Goal: Task Accomplishment & Management: Manage account settings

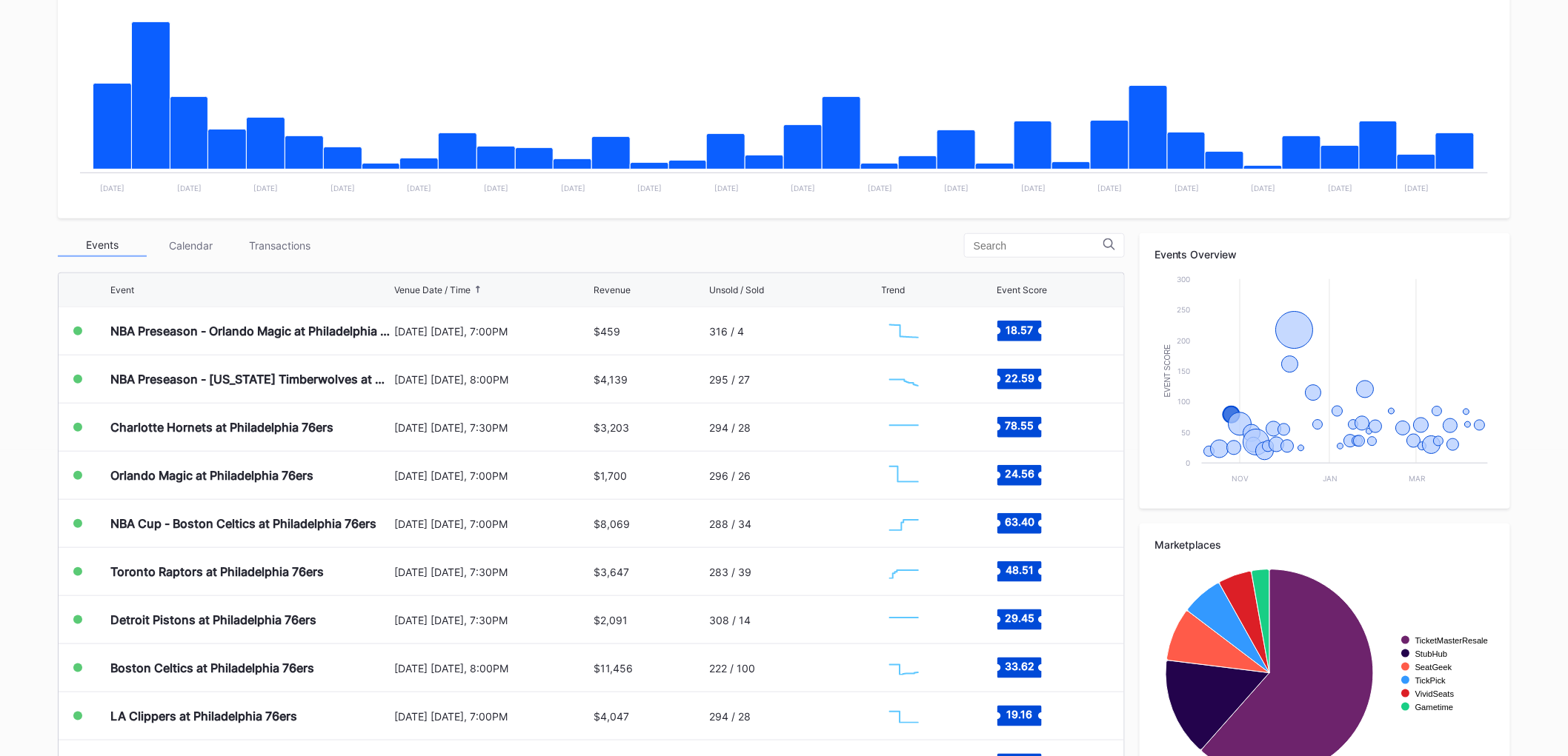
scroll to position [329, 0]
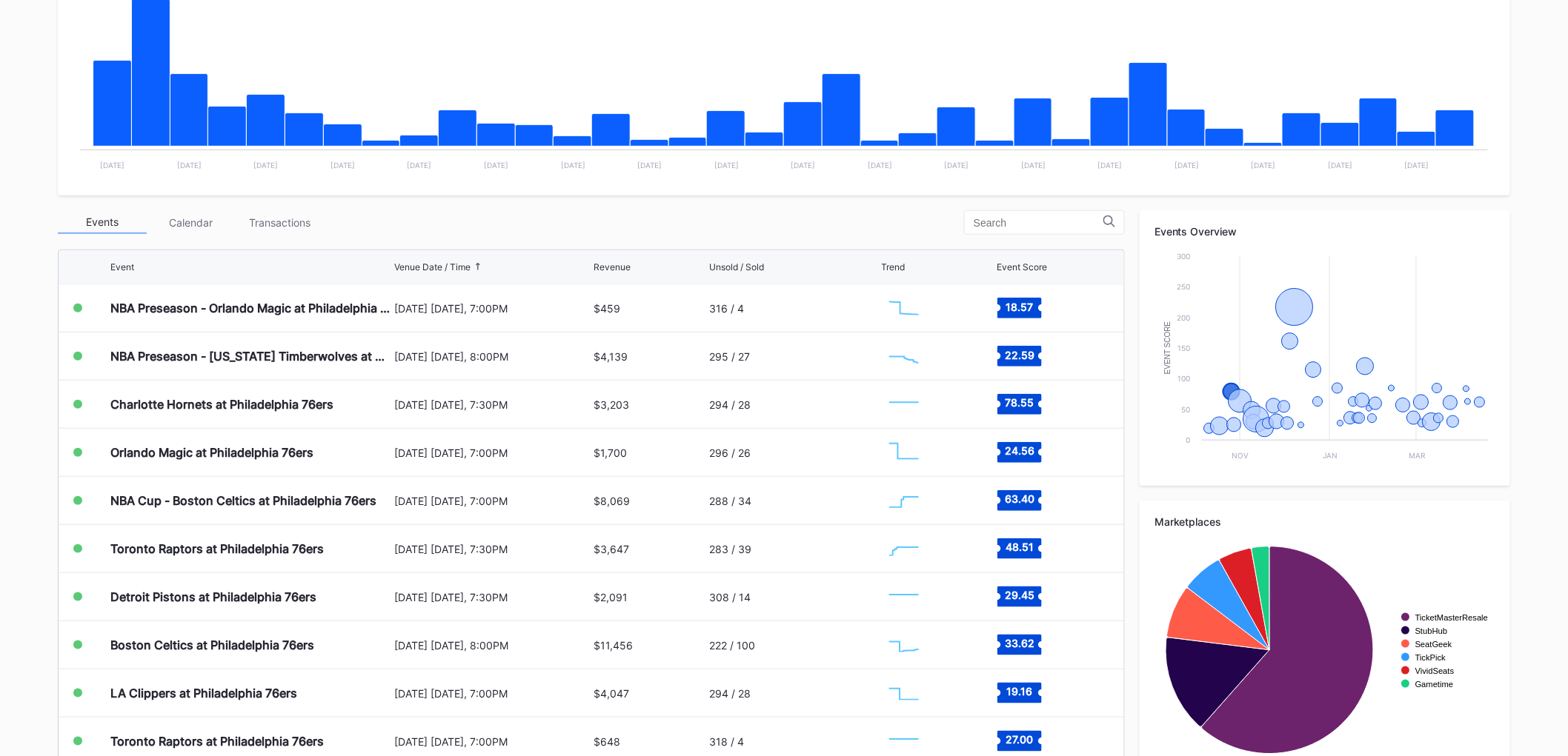
click at [249, 222] on div "Transactions" at bounding box center [280, 223] width 89 height 23
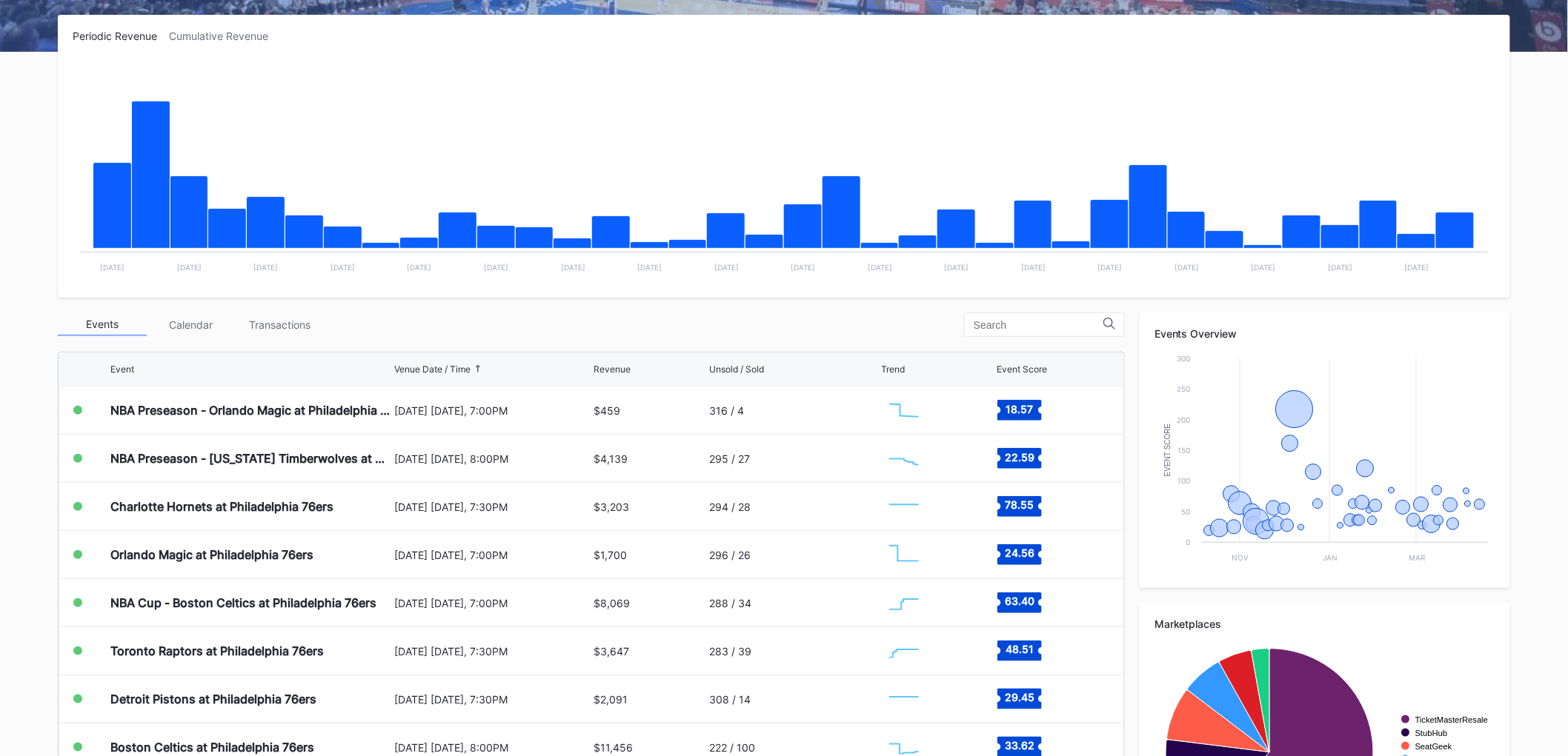
scroll to position [361, 0]
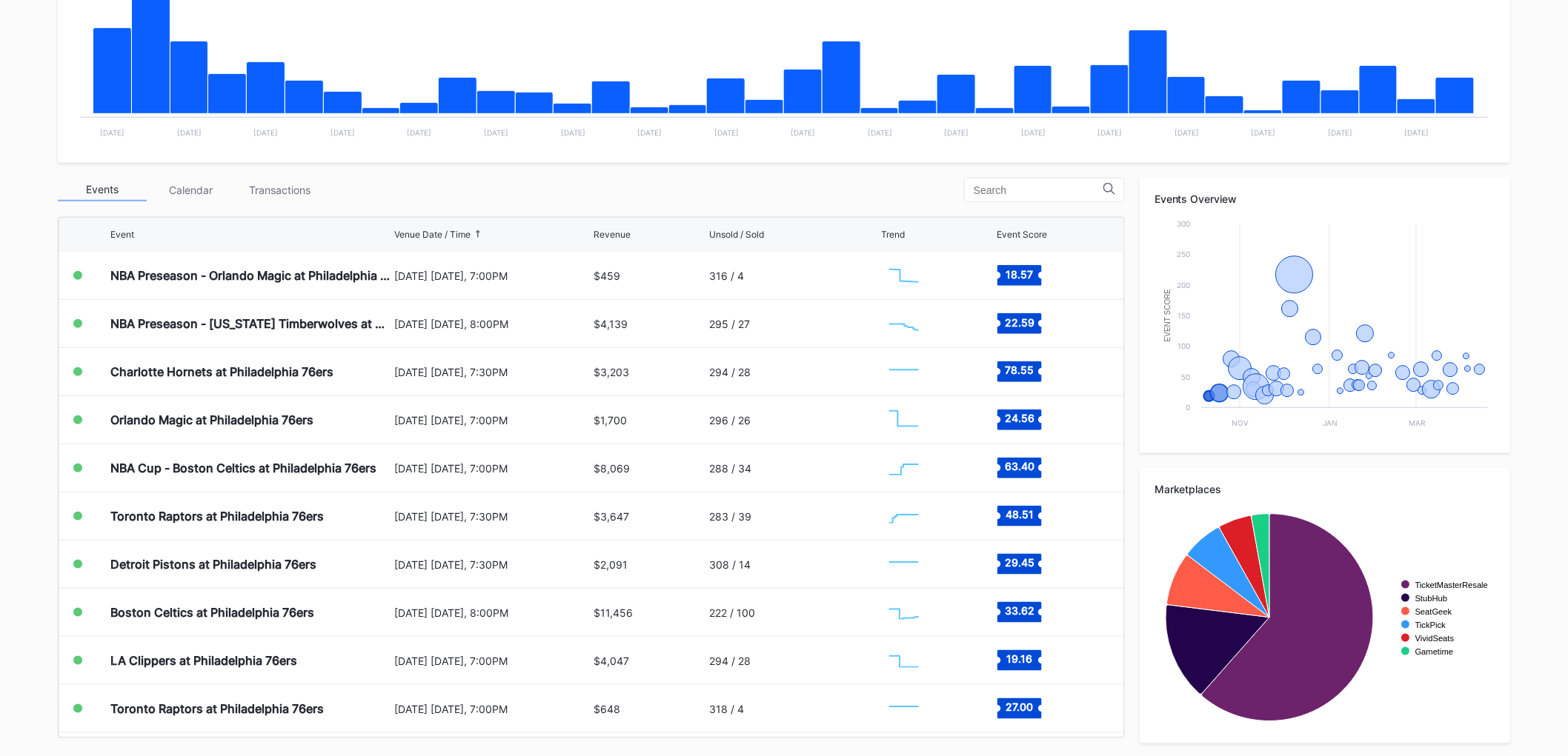
click at [248, 179] on div "Transactions" at bounding box center [280, 190] width 89 height 23
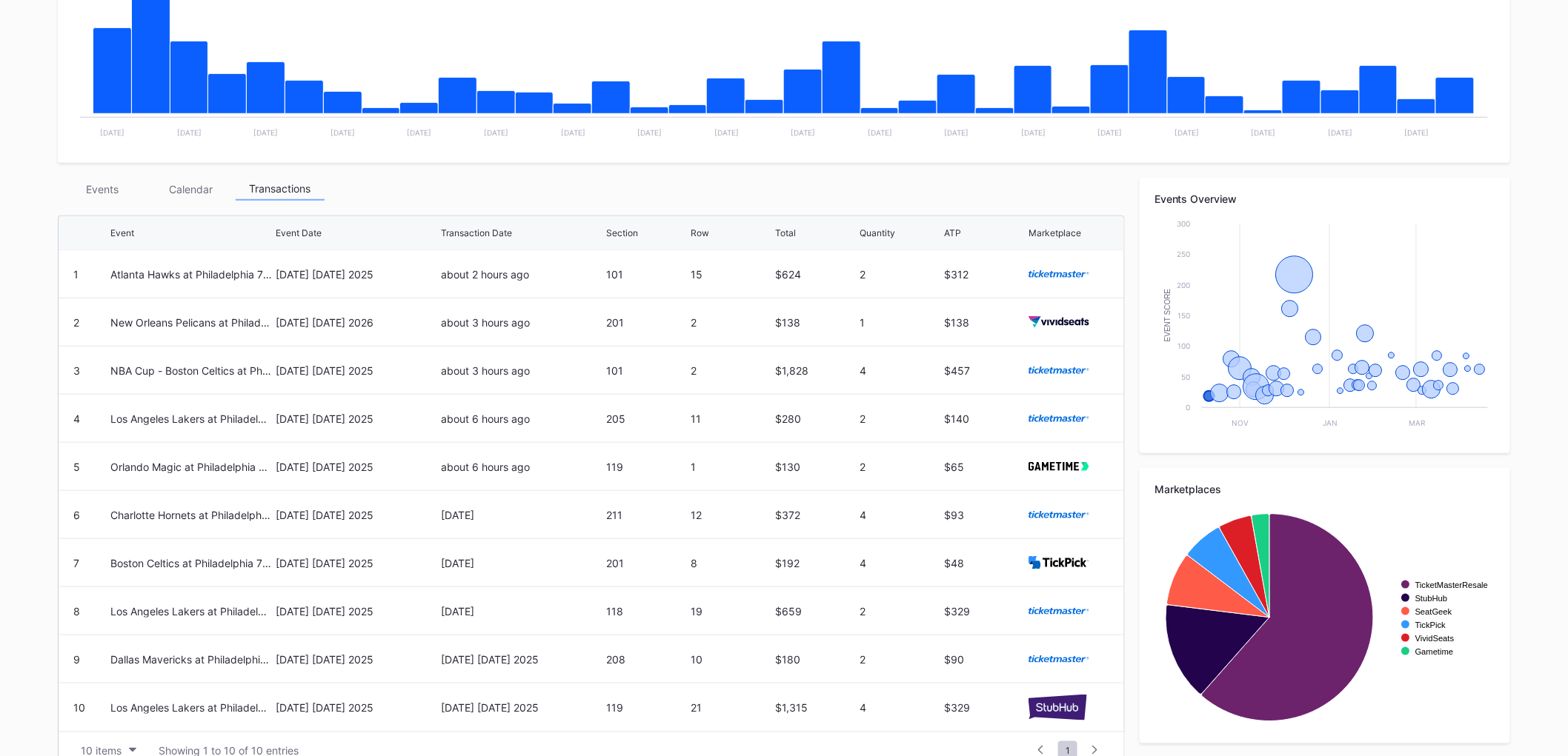
click at [85, 189] on div "Events" at bounding box center [102, 189] width 89 height 23
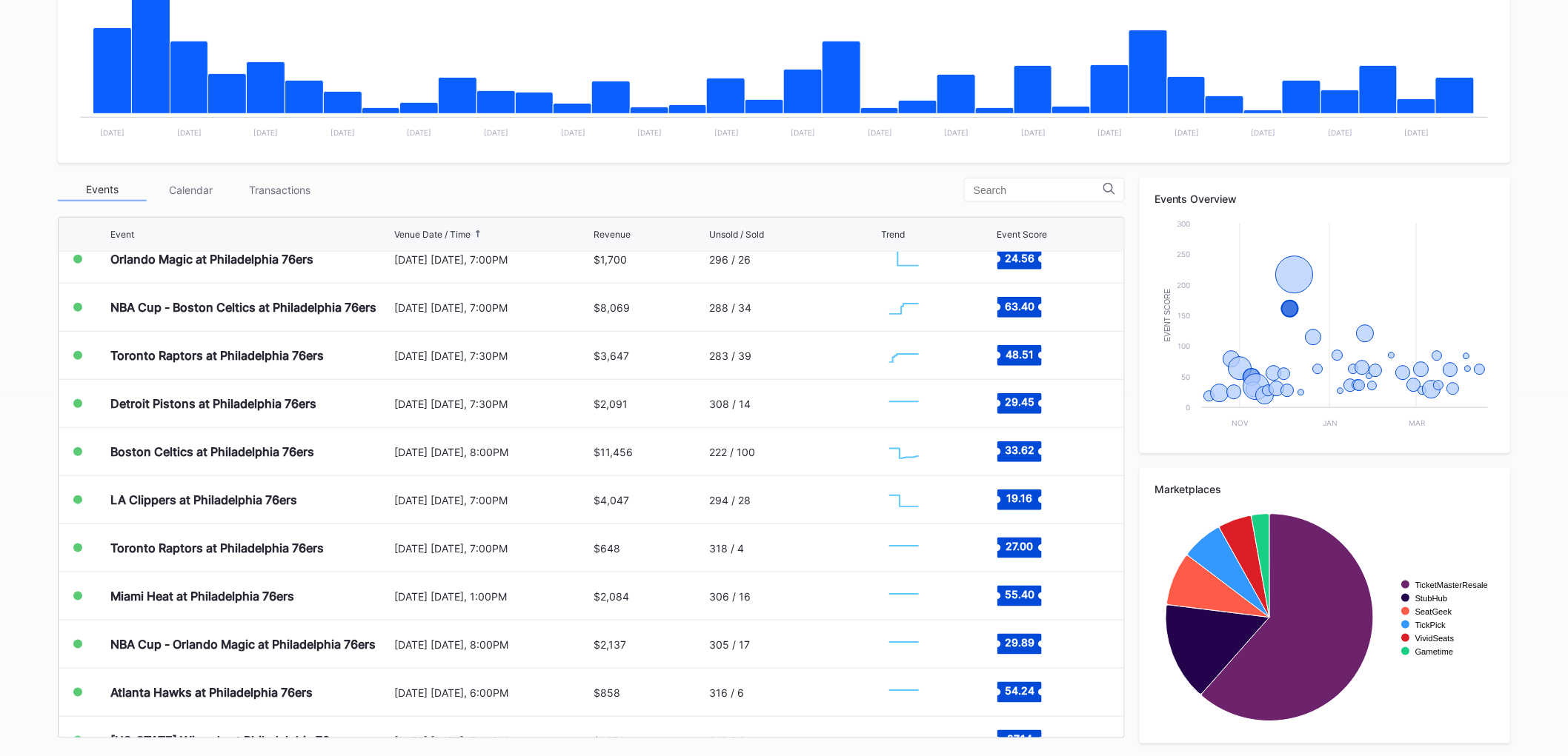
scroll to position [0, 0]
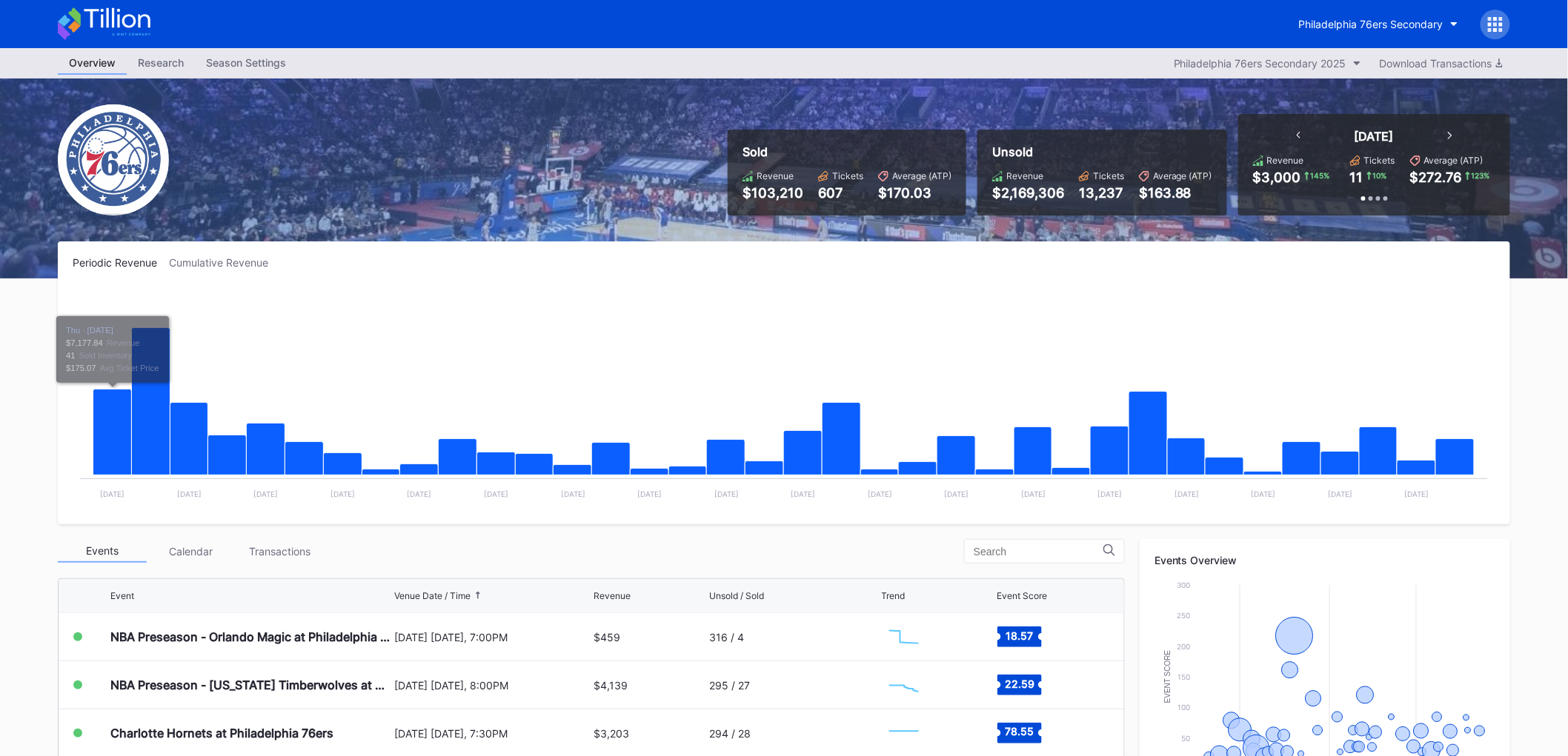
click at [261, 551] on div "Transactions" at bounding box center [280, 551] width 89 height 23
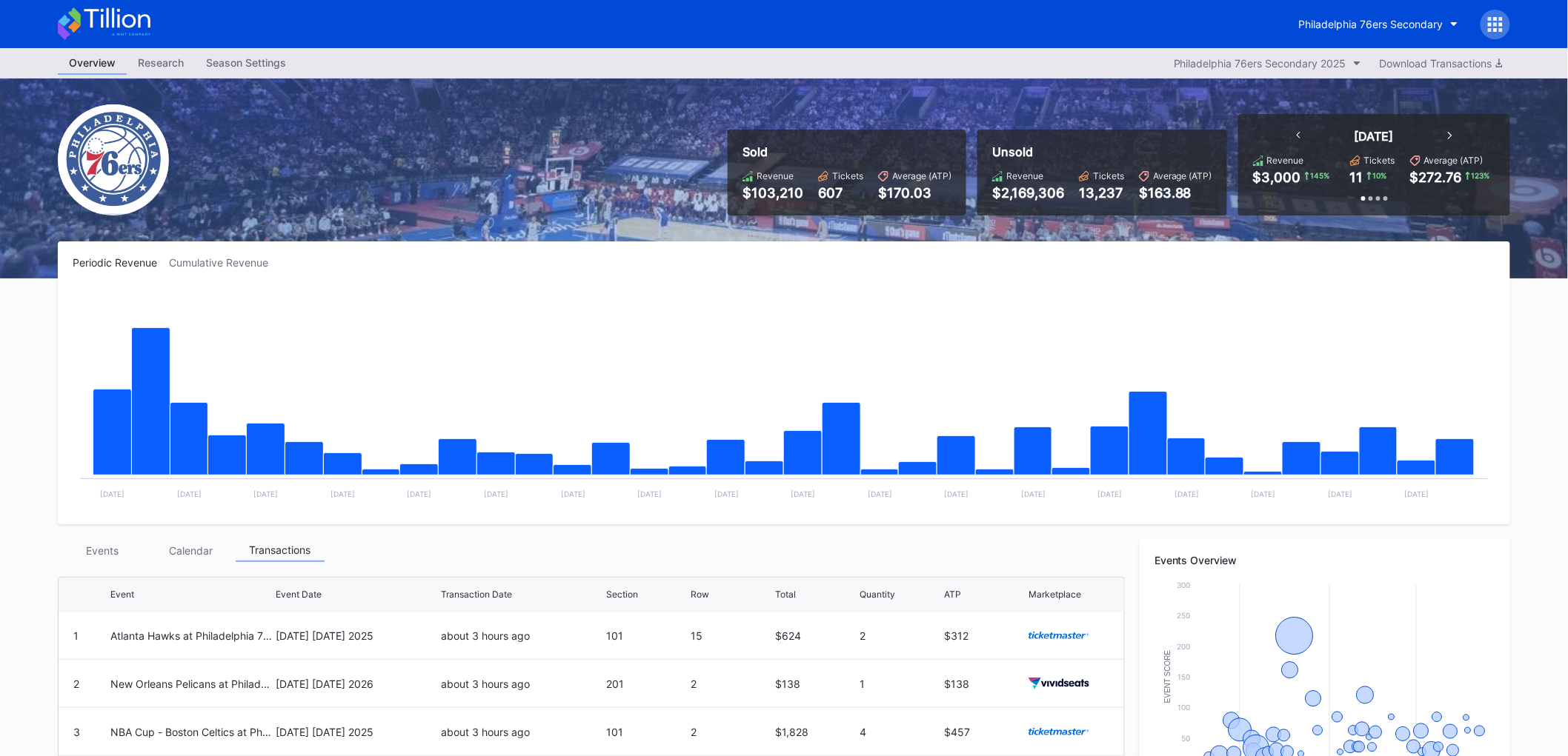
click at [94, 544] on div "Events" at bounding box center [102, 551] width 89 height 23
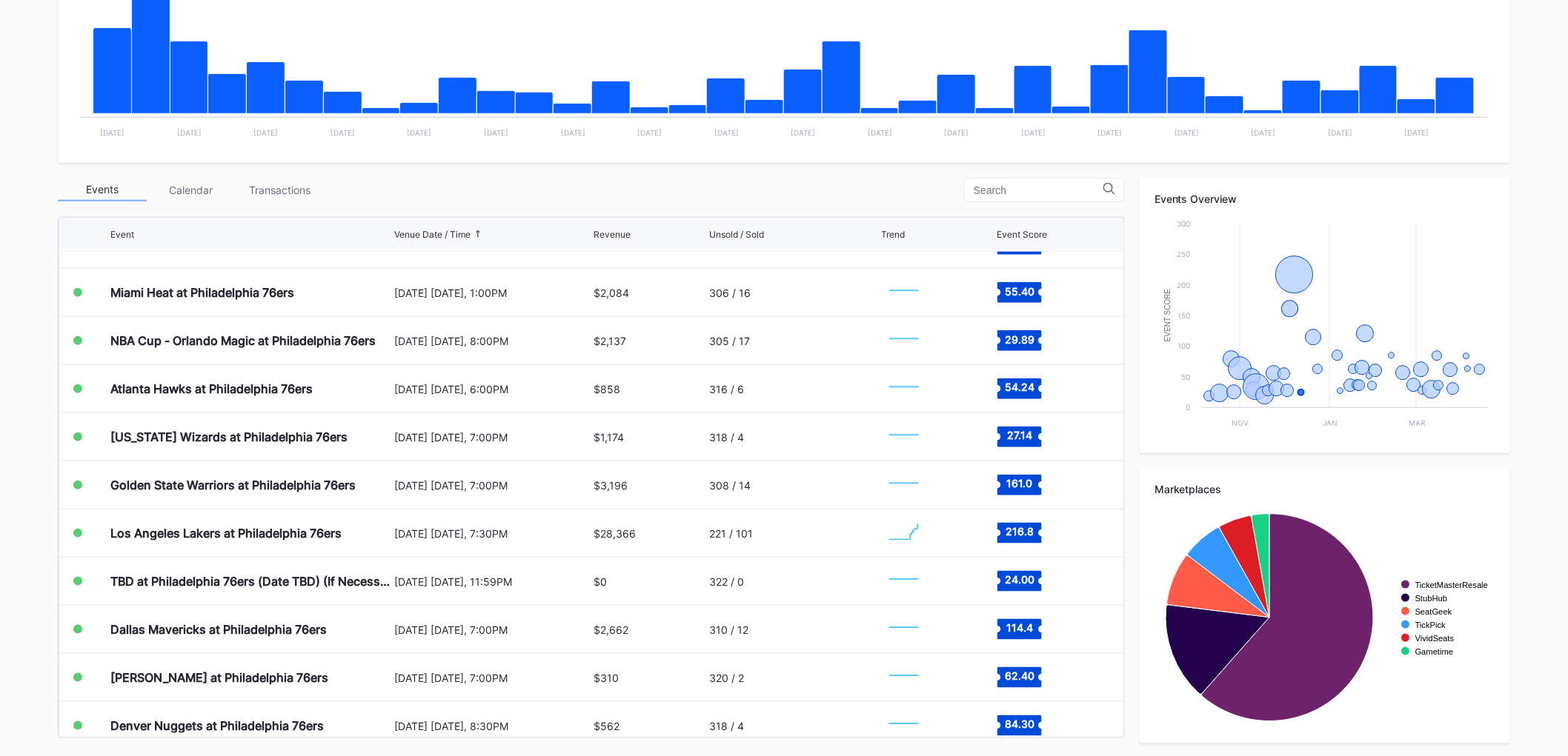
scroll to position [493, 0]
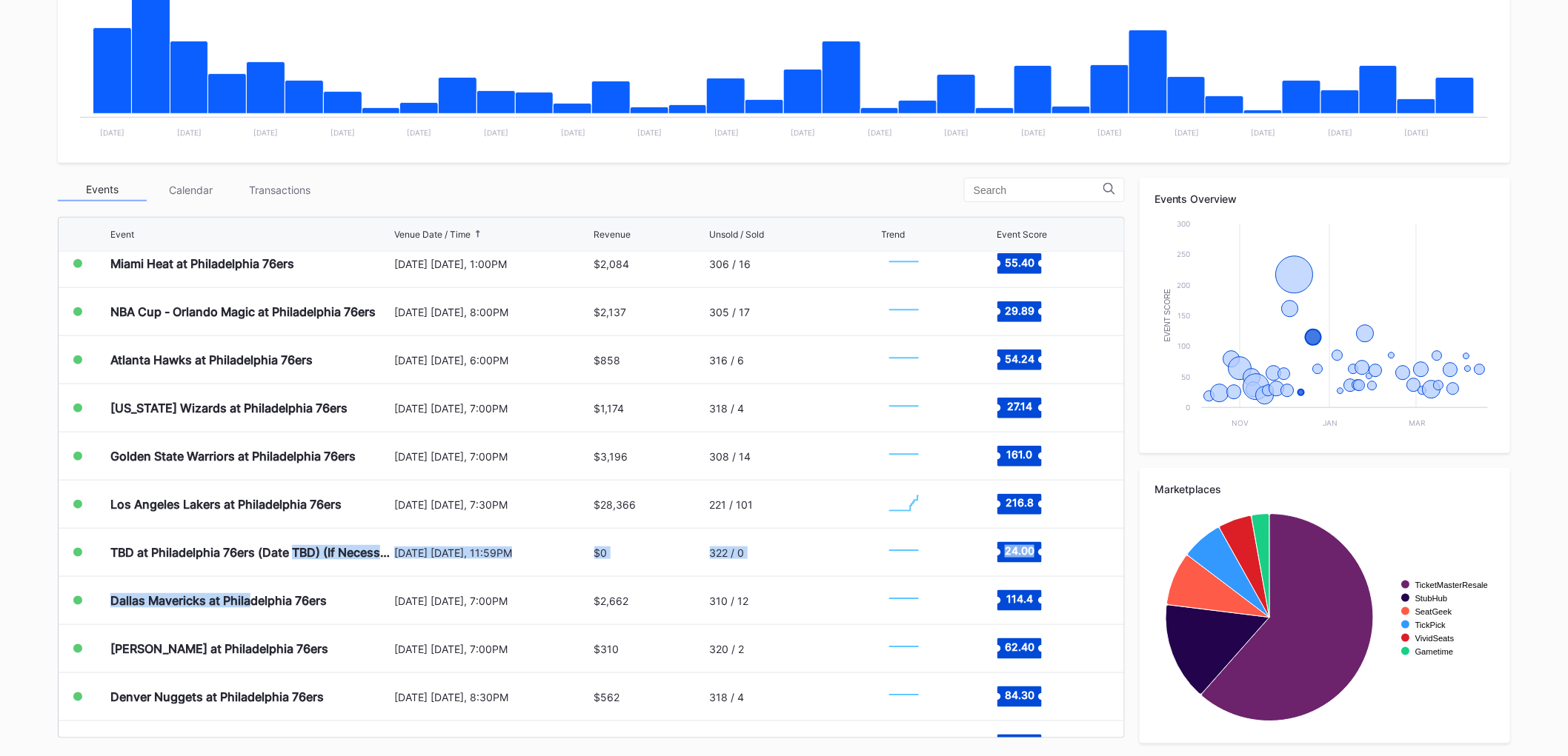
drag, startPoint x: 254, startPoint y: 590, endPoint x: 293, endPoint y: 526, distance: 74.9
click at [293, 526] on div "NBA Preseason - Orlando Magic at Philadelphia 76ers October 10 Friday, 7:00PM $…" at bounding box center [591, 494] width 1066 height 486
click at [300, 509] on div "Los Angeles Lakers at Philadelphia 76ers" at bounding box center [251, 505] width 280 height 48
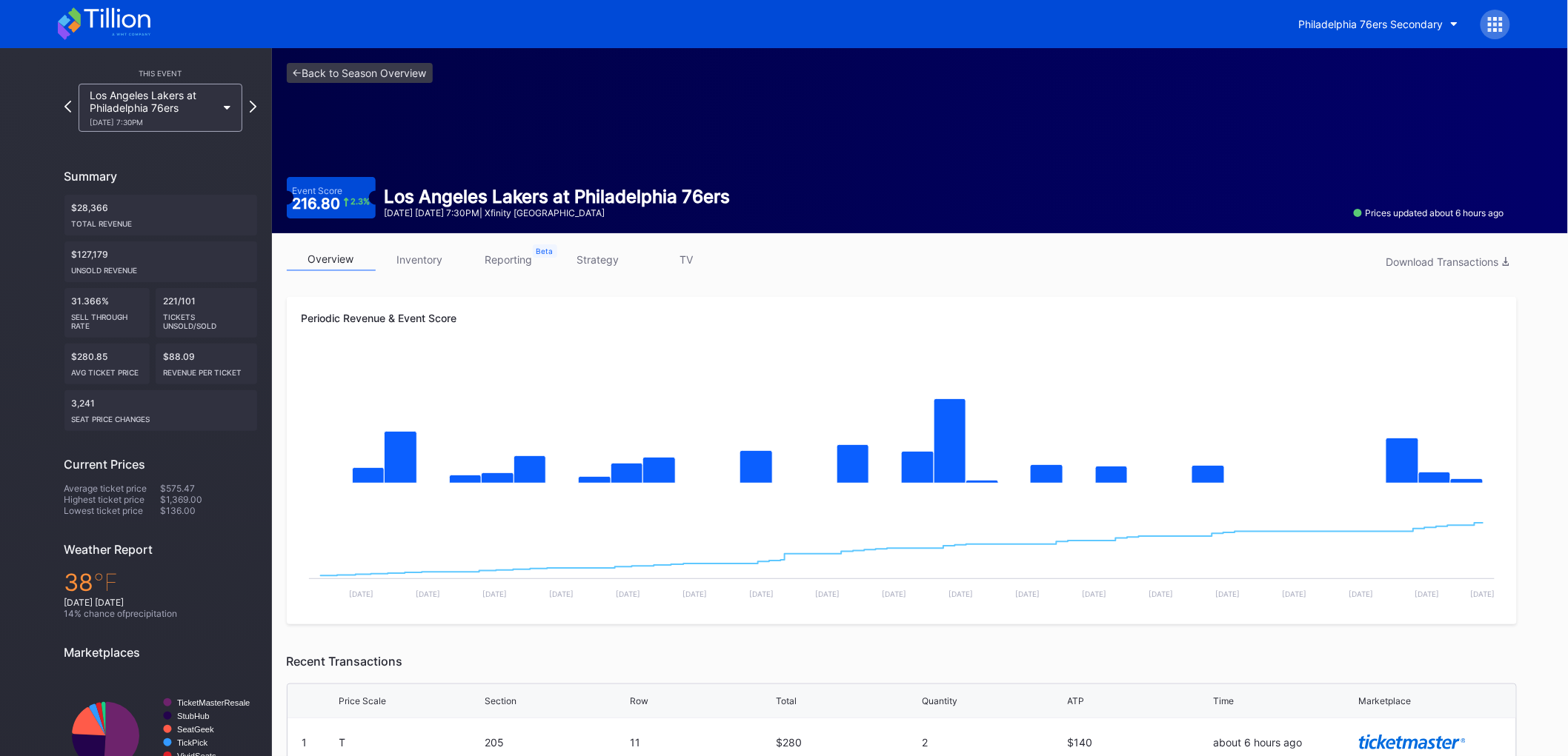
click at [199, 107] on div "Los Angeles Lakers at Philadelphia 76ers 12/7 Sunday 7:30PM" at bounding box center [153, 108] width 127 height 38
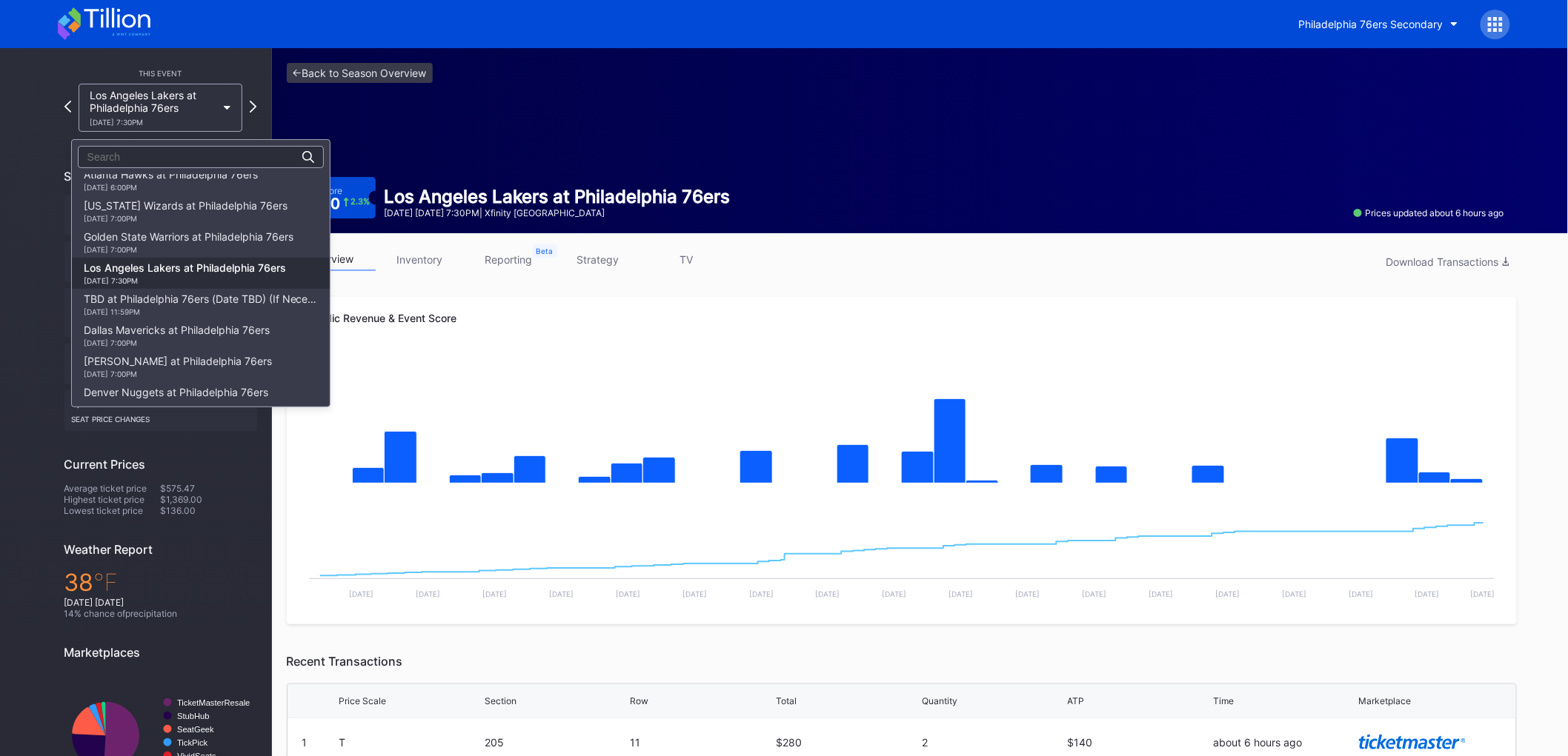
scroll to position [383, 0]
click at [222, 246] on div "12/4 Thursday 7:00PM" at bounding box center [188, 251] width 210 height 9
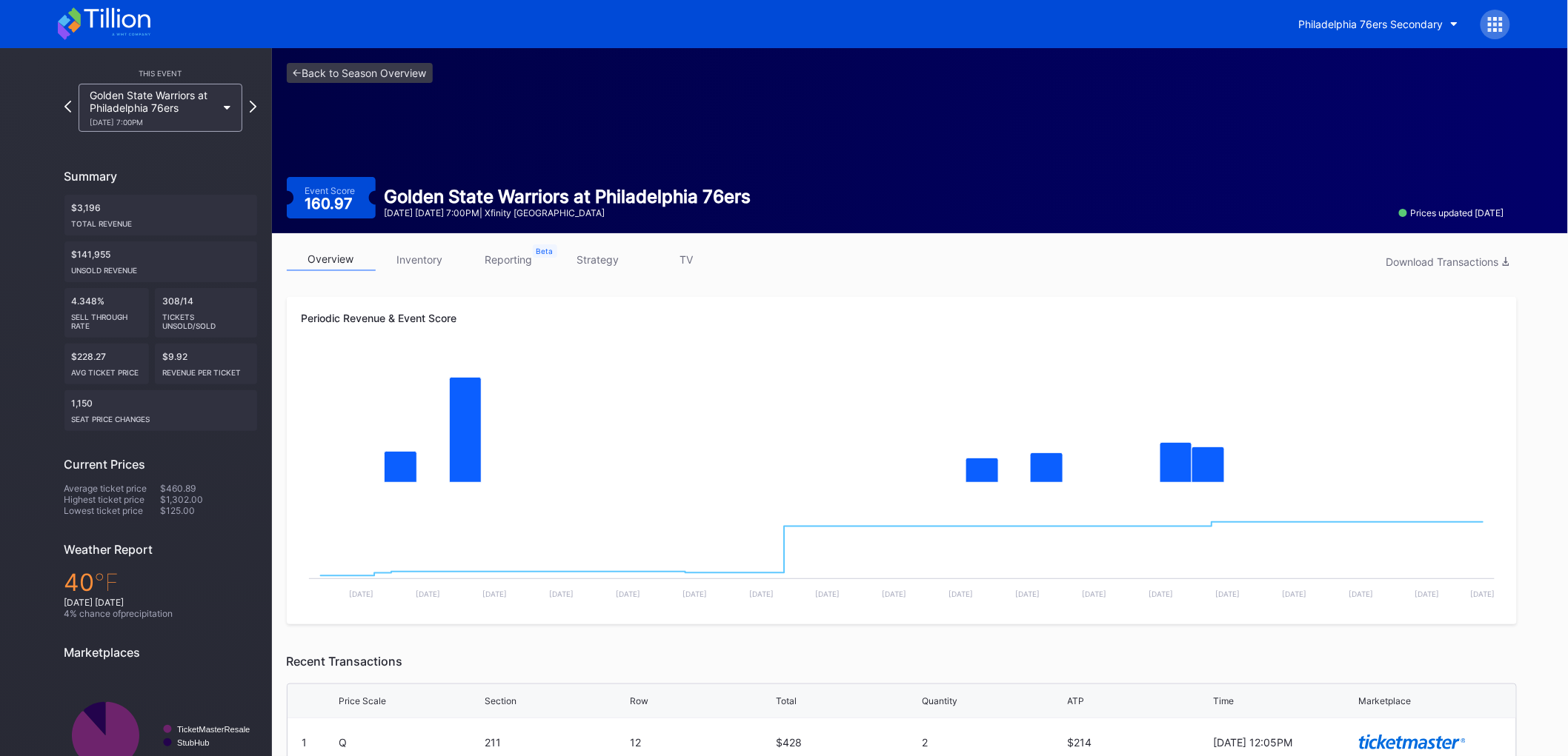
click at [383, 256] on link "inventory" at bounding box center [420, 260] width 89 height 23
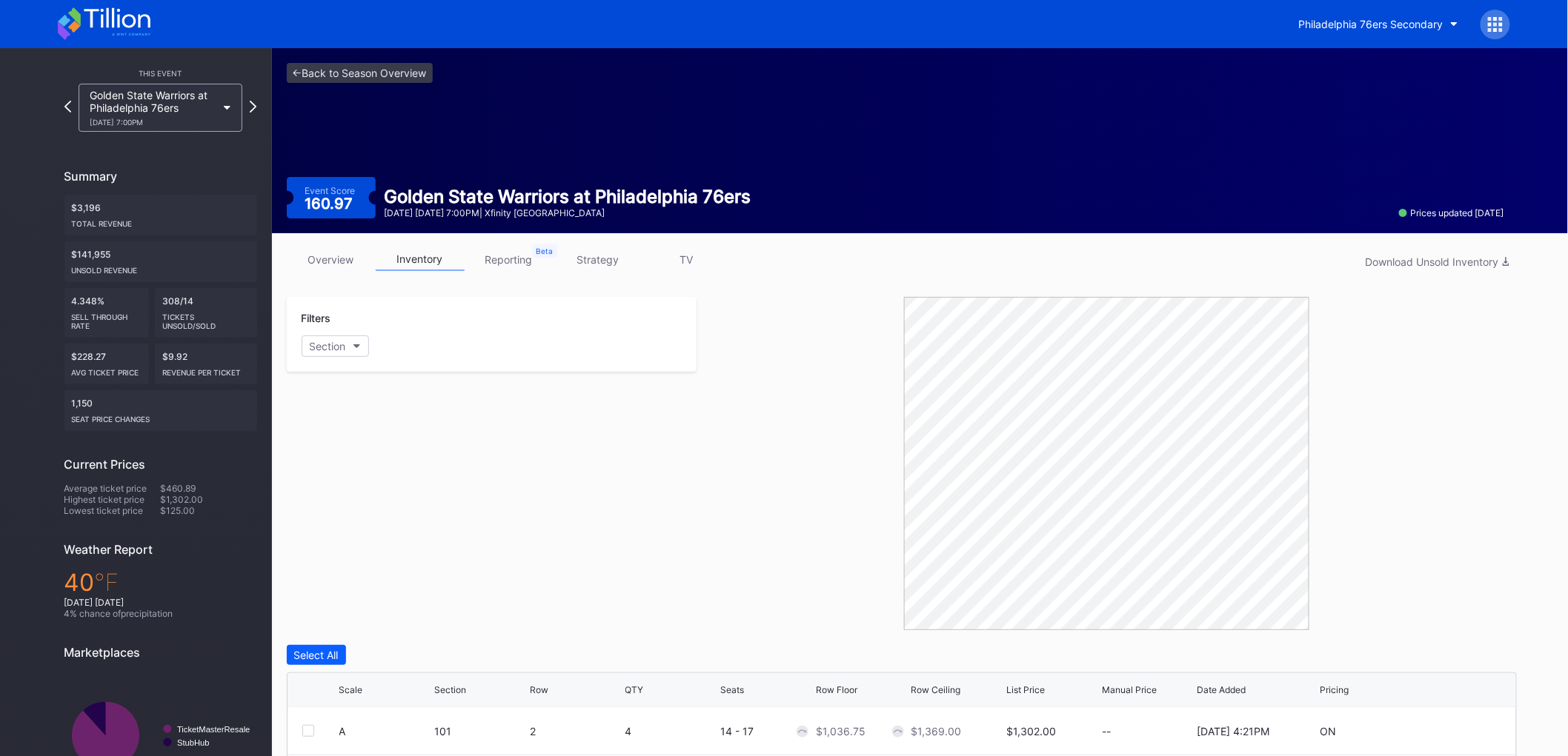
click at [105, 2] on div "Philadelphia 76ers Secondary" at bounding box center [784, 24] width 1482 height 48
click at [116, 20] on icon at bounding box center [104, 23] width 92 height 33
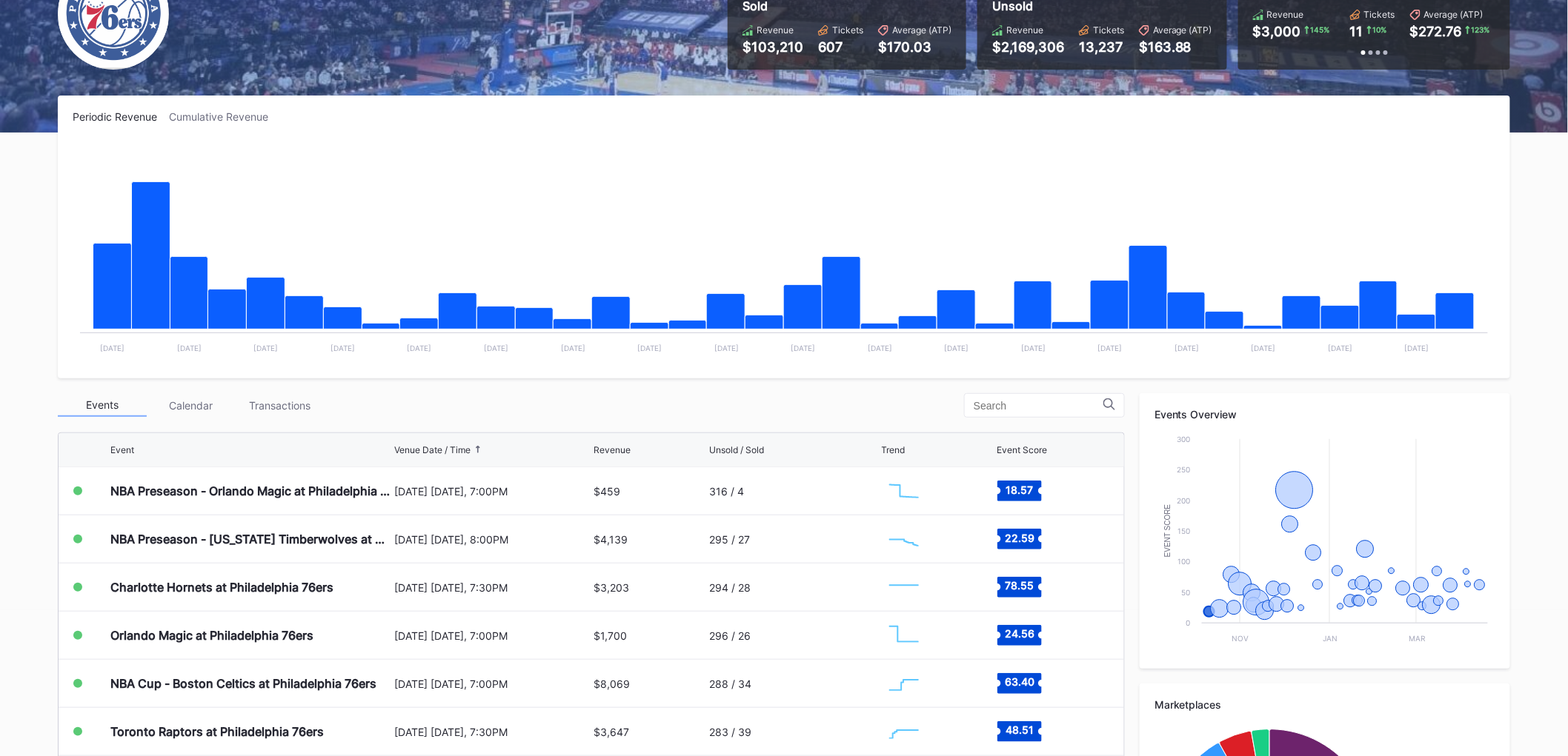
scroll to position [164, 0]
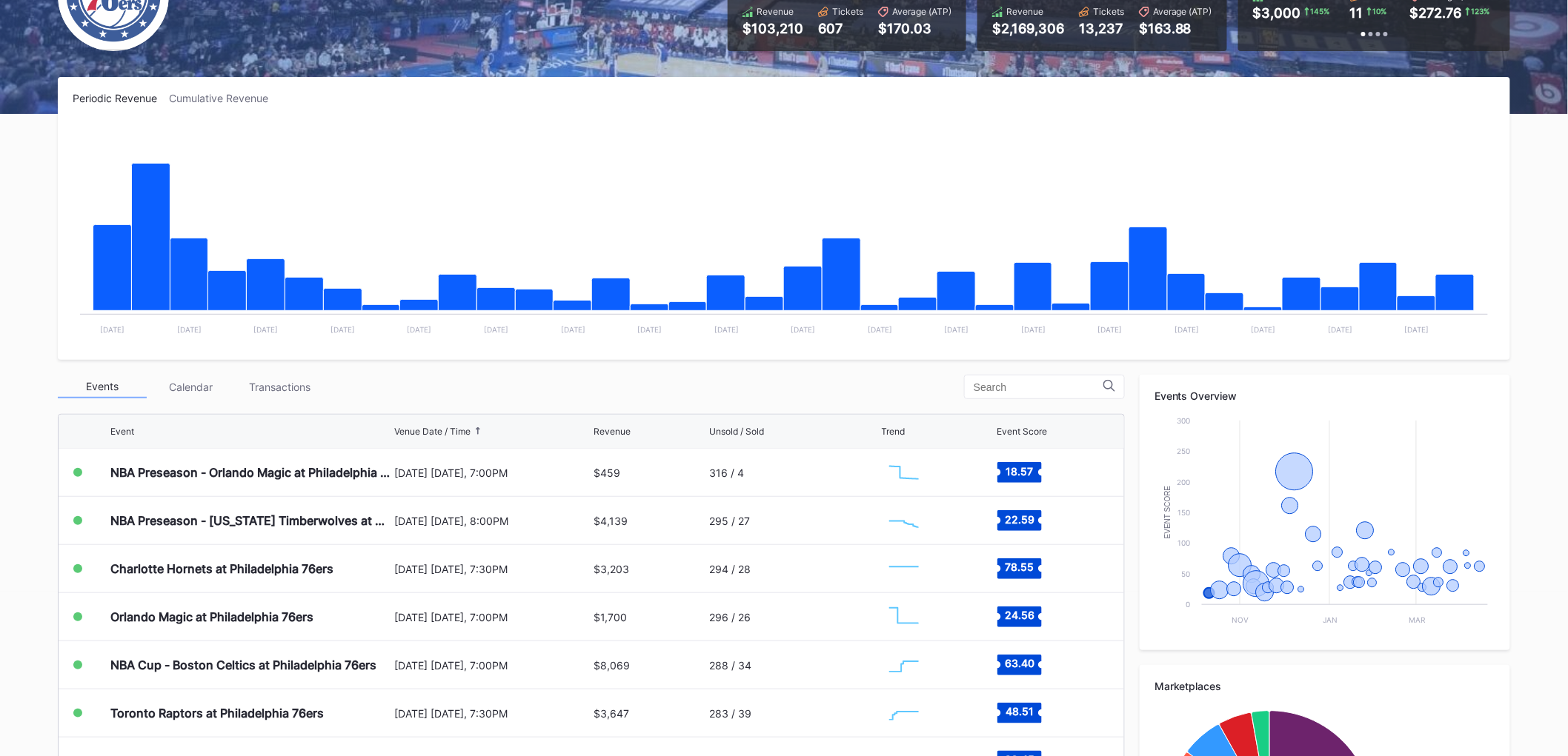
click at [293, 388] on div "Transactions" at bounding box center [280, 387] width 89 height 23
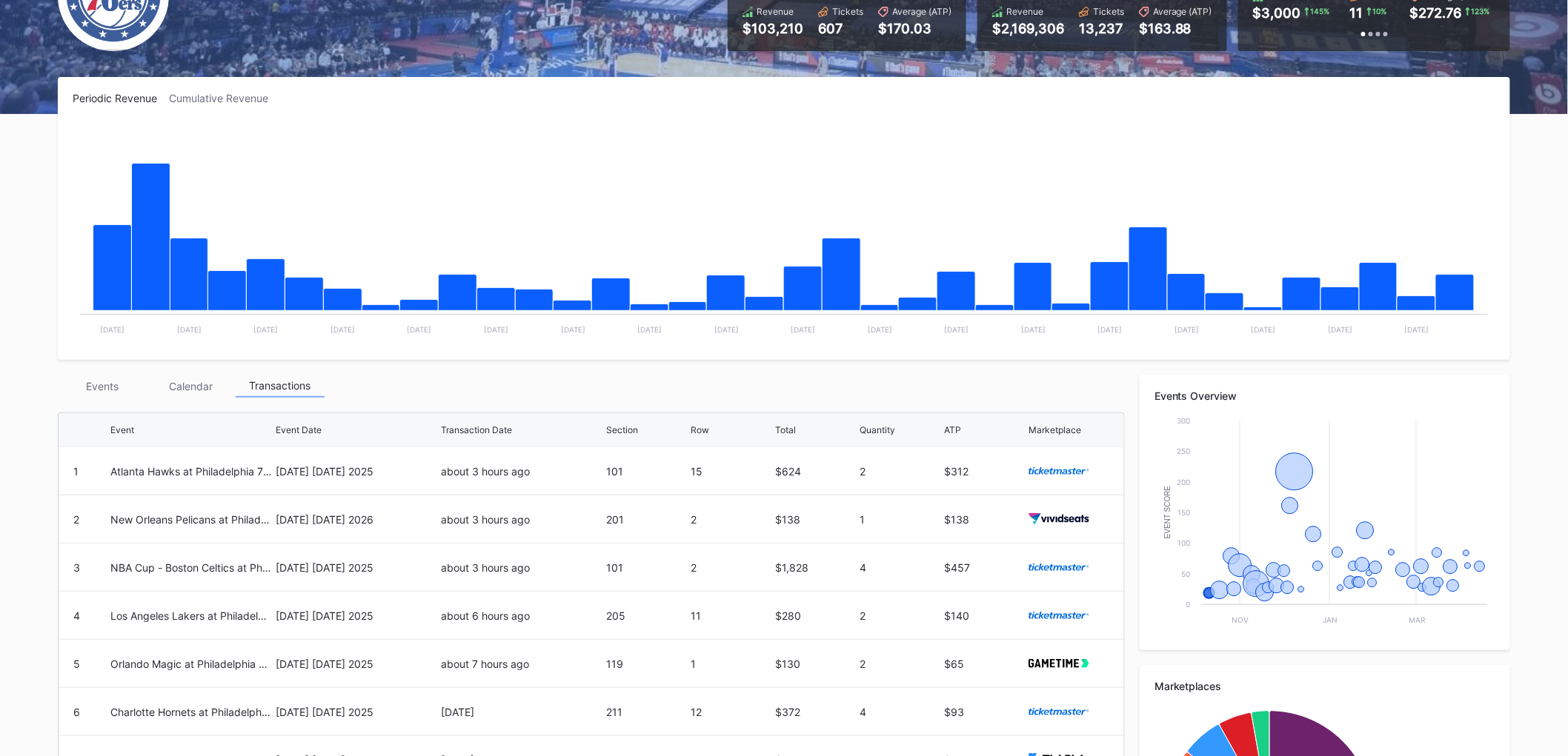
click at [117, 381] on div "Events" at bounding box center [102, 386] width 89 height 23
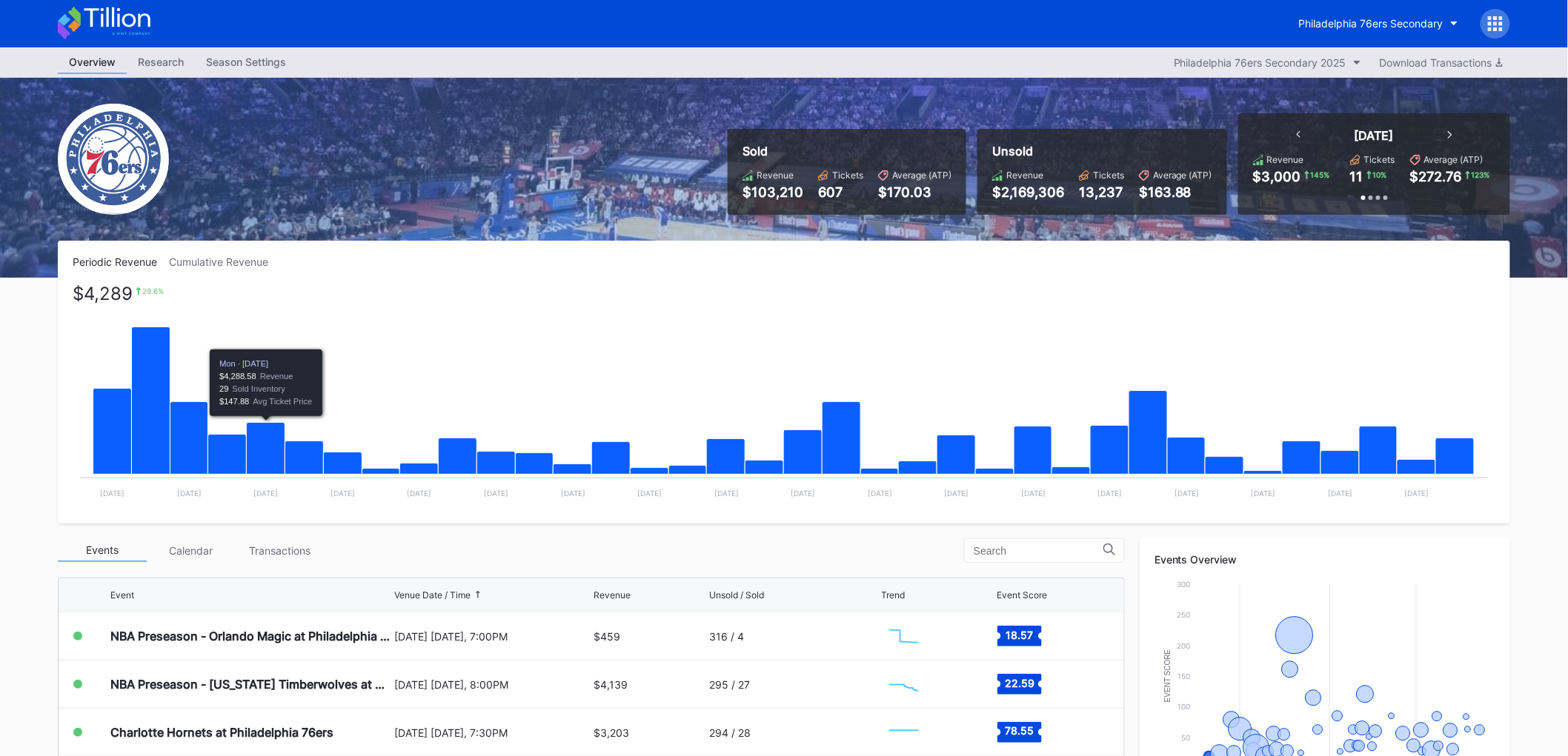
scroll to position [0, 0]
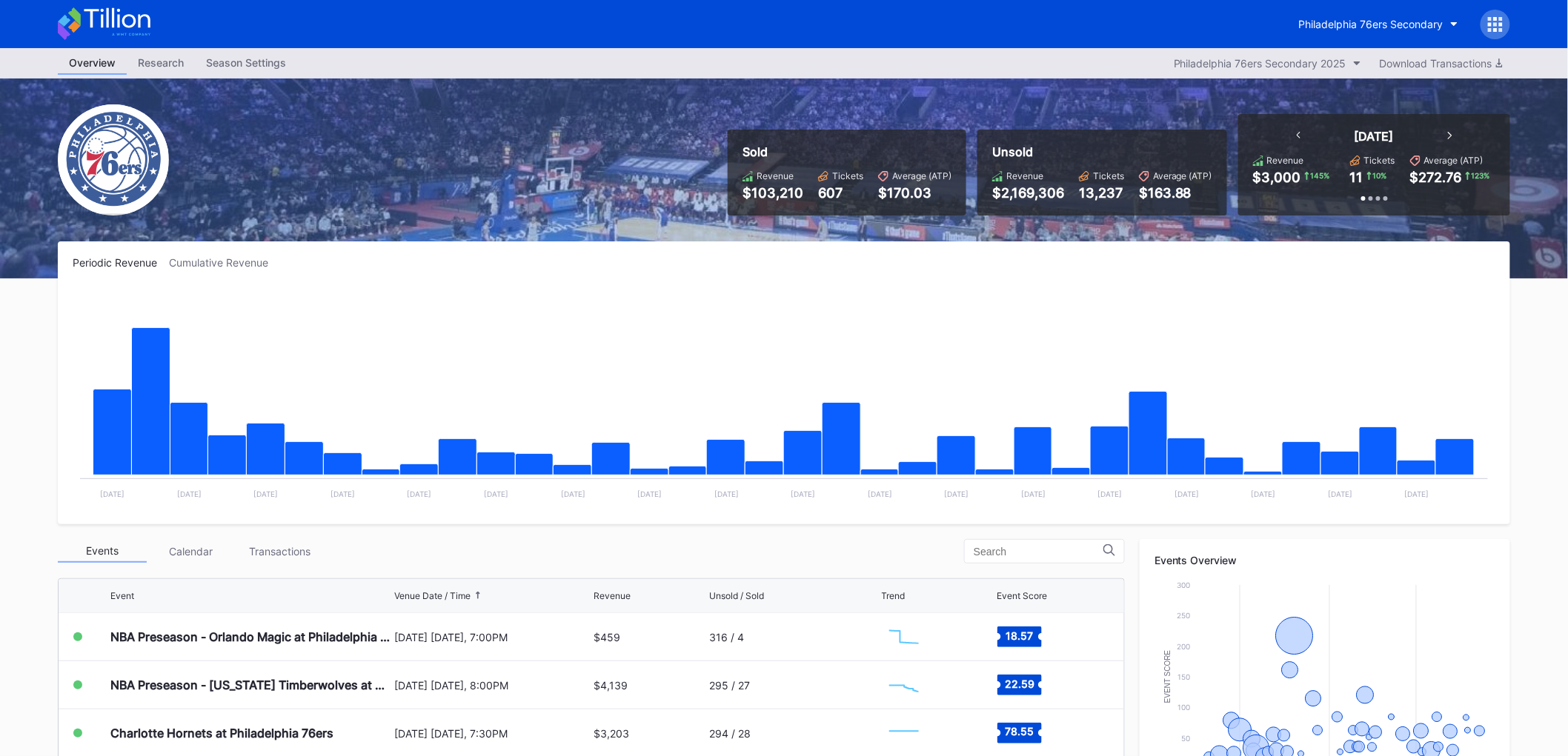
click at [296, 64] on div "Season Settings" at bounding box center [246, 62] width 102 height 21
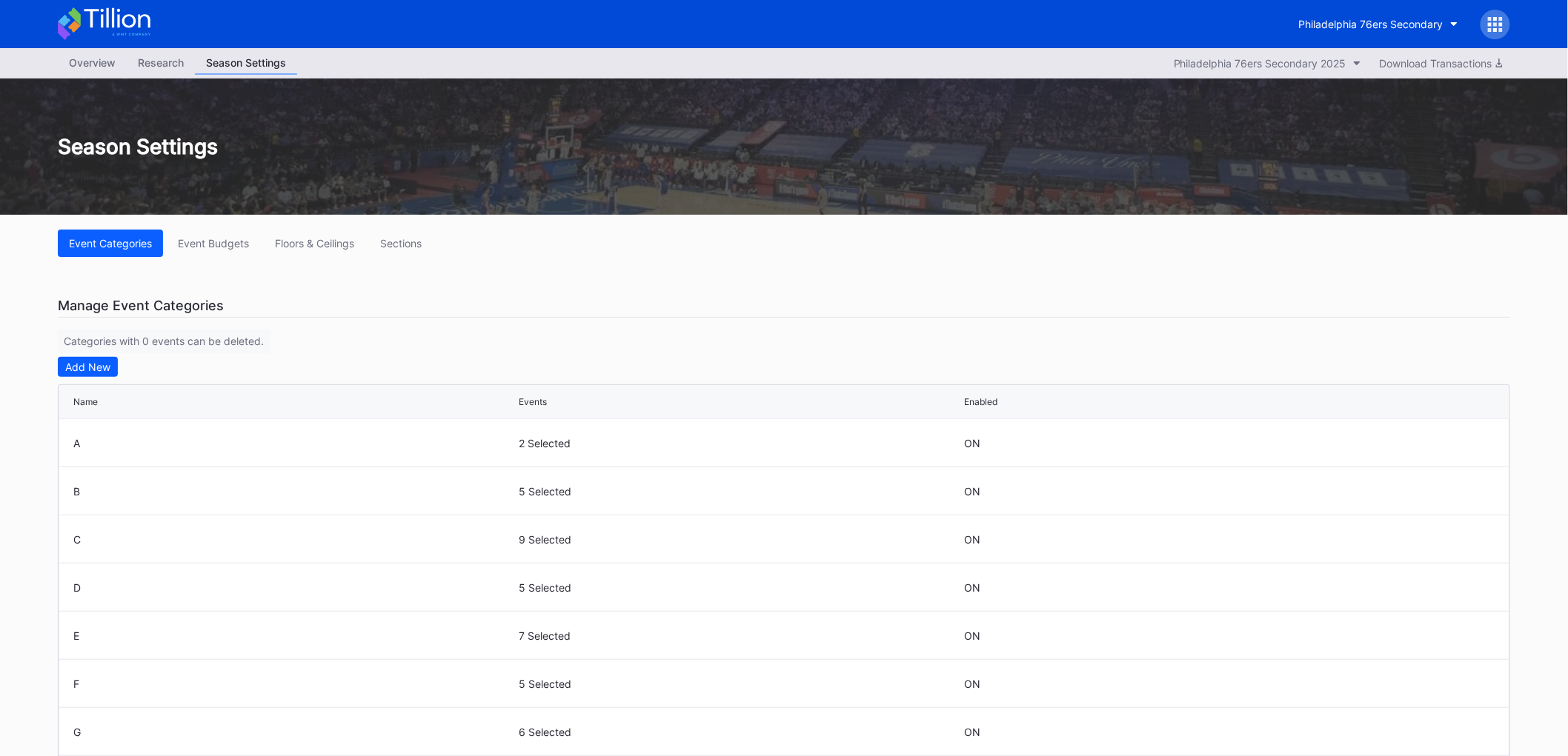
click at [238, 250] on button "Event Budgets" at bounding box center [213, 243] width 93 height 27
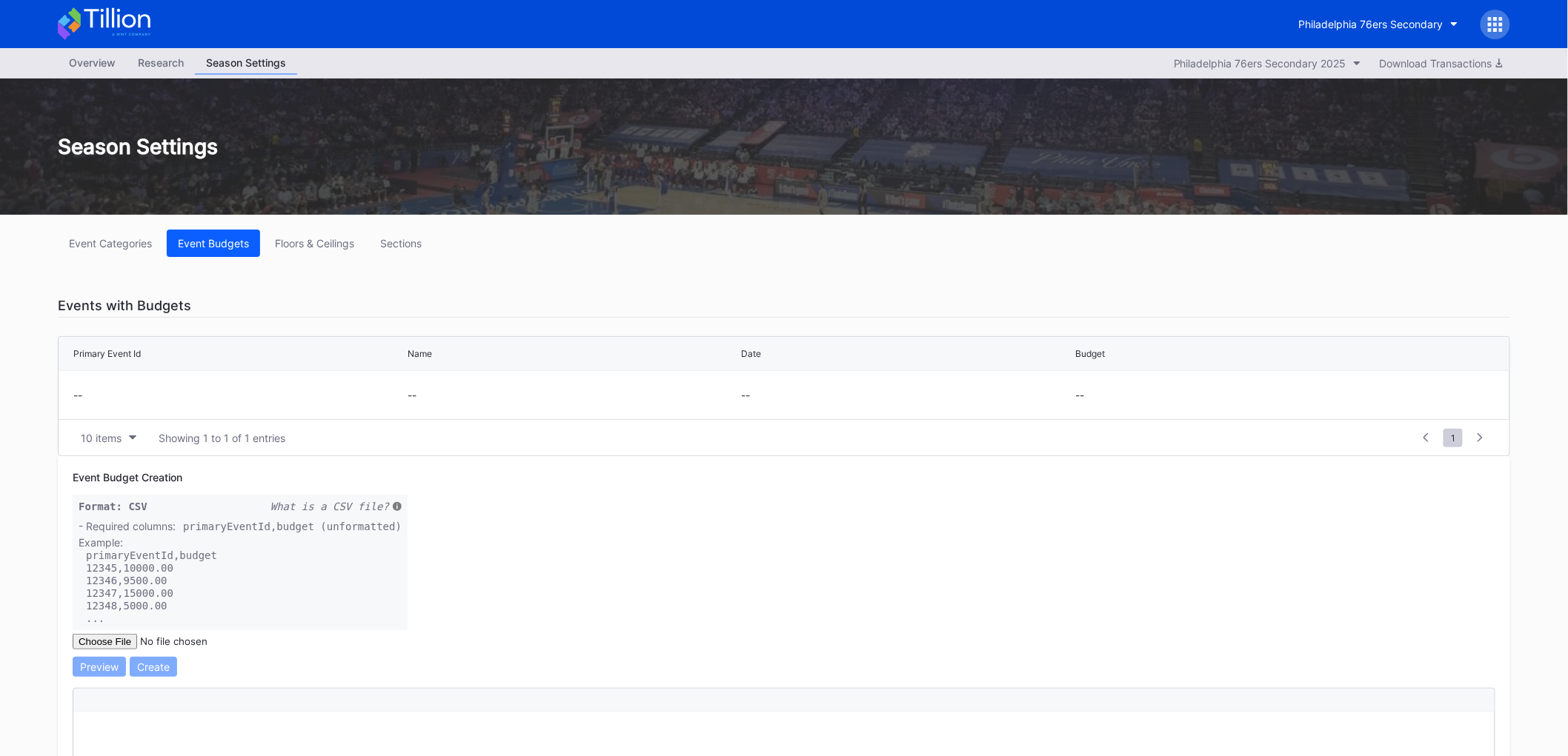
click at [371, 245] on div "Event Categories Event Budgets Floors & Ceilings Sections" at bounding box center [784, 243] width 1453 height 27
click at [331, 245] on div "Floors & Ceilings" at bounding box center [315, 243] width 80 height 13
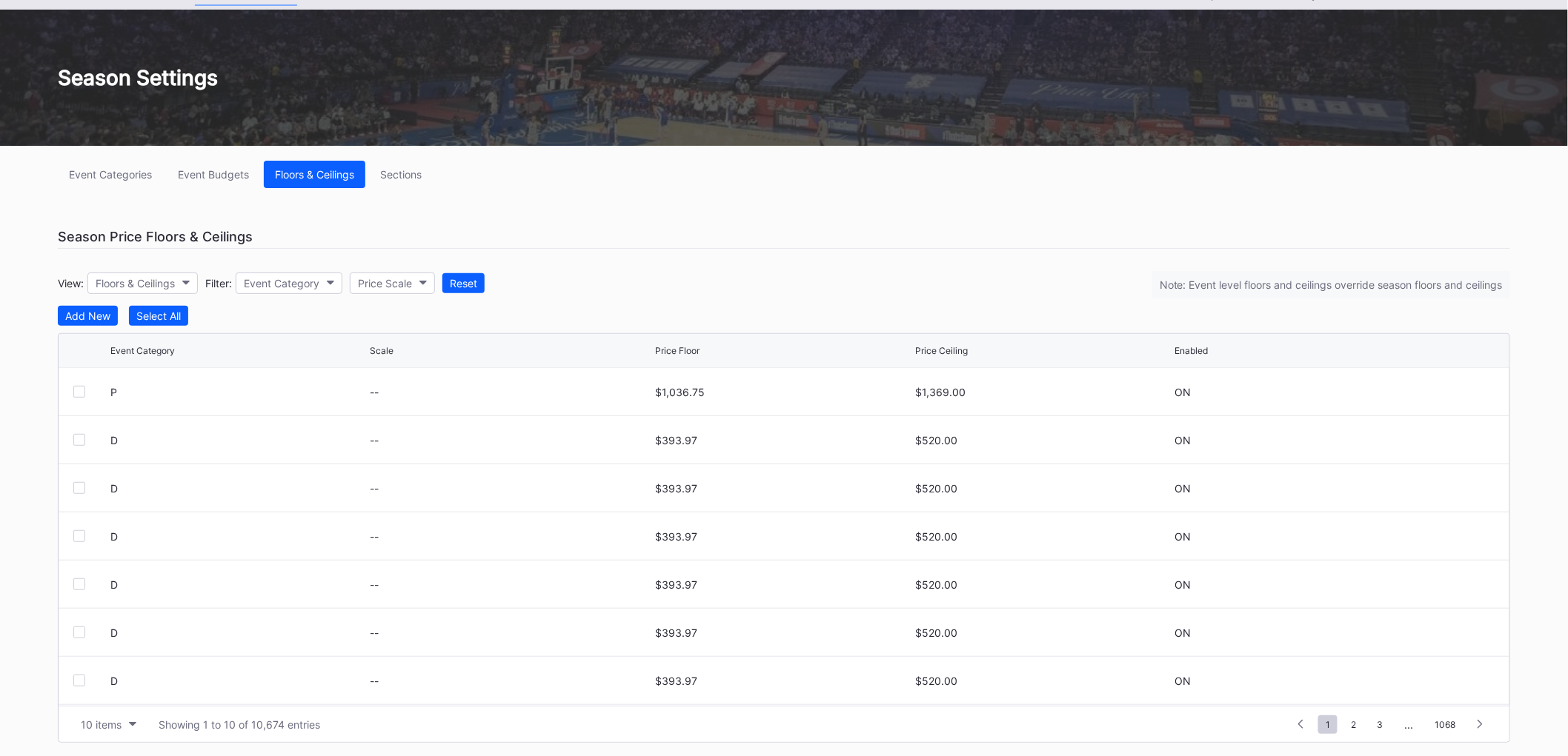
click at [138, 723] on button "10 items" at bounding box center [108, 725] width 70 height 20
click at [129, 693] on div "200 items" at bounding box center [108, 686] width 70 height 27
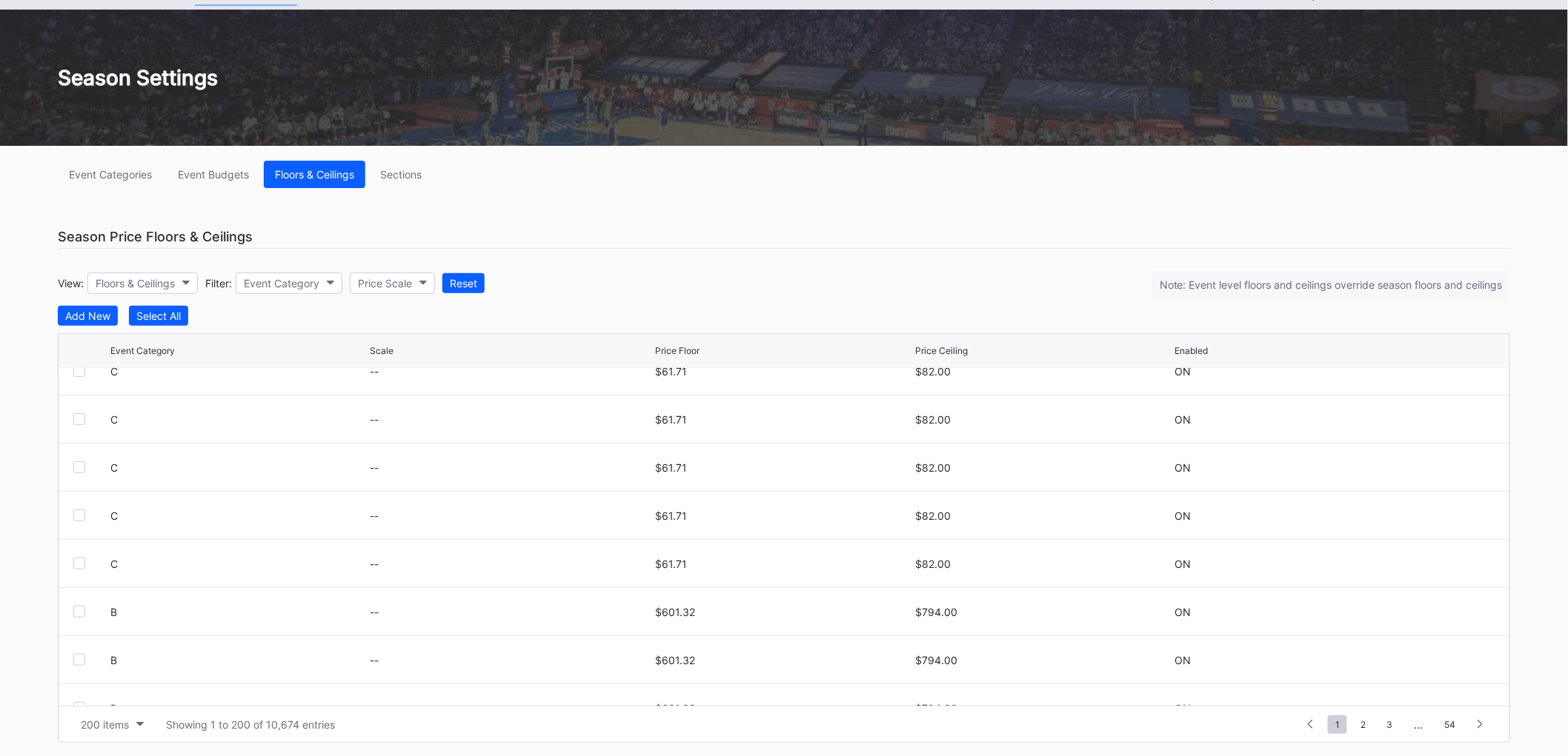
click at [1454, 724] on span "54" at bounding box center [1450, 725] width 26 height 18
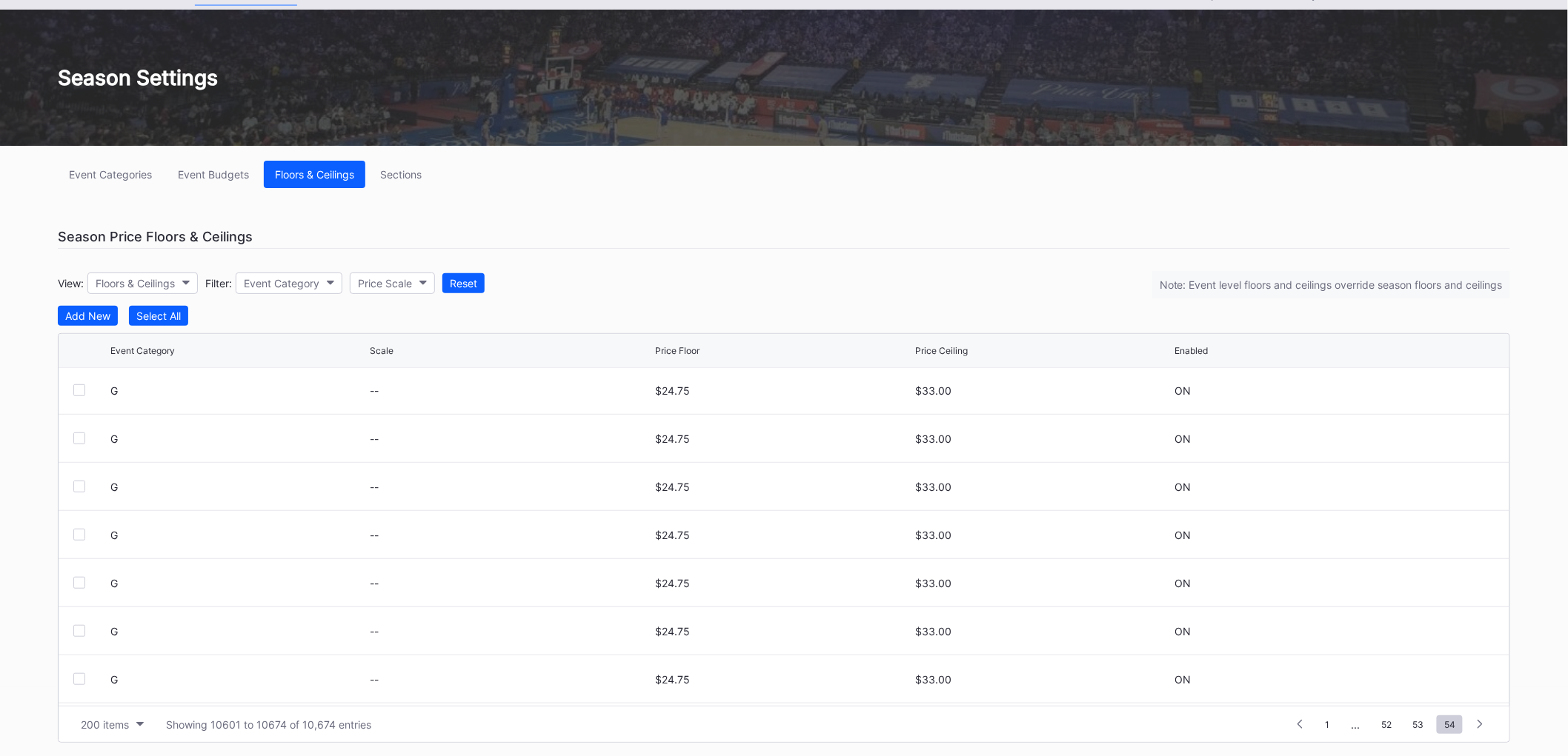
scroll to position [0, 0]
click at [410, 171] on div "Sections" at bounding box center [401, 174] width 42 height 13
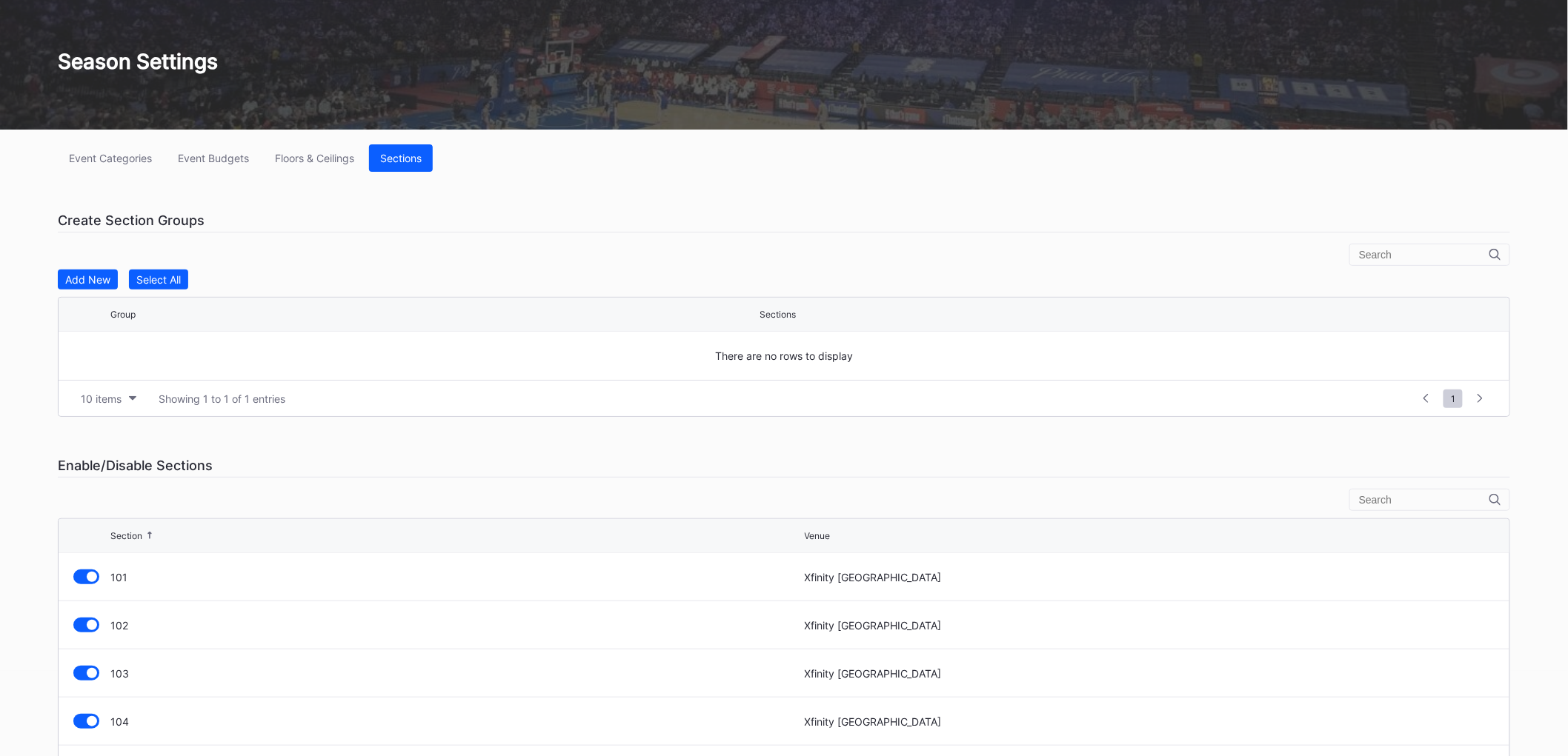
scroll to position [83, 0]
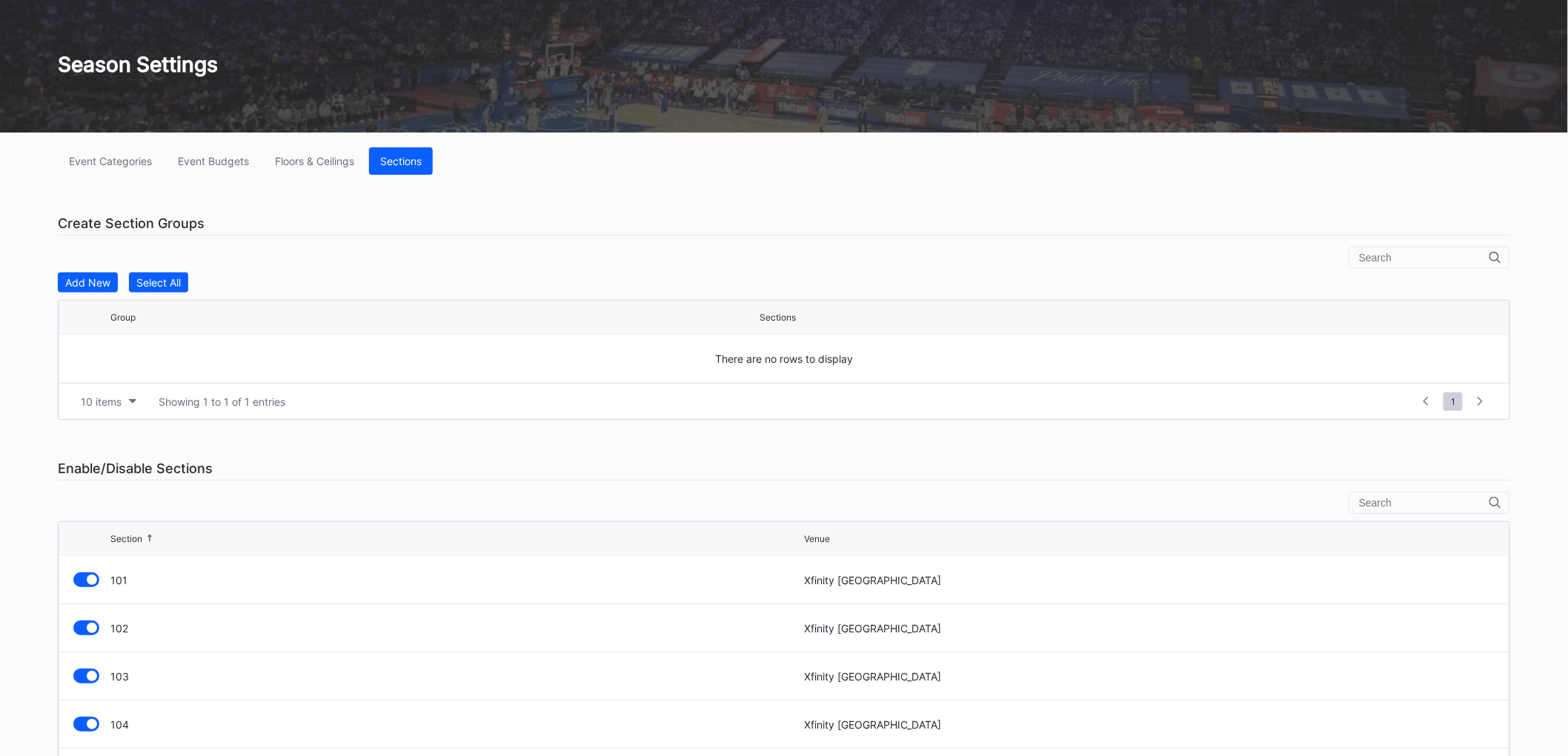
click at [343, 163] on div "Floors & Ceilings" at bounding box center [315, 161] width 80 height 13
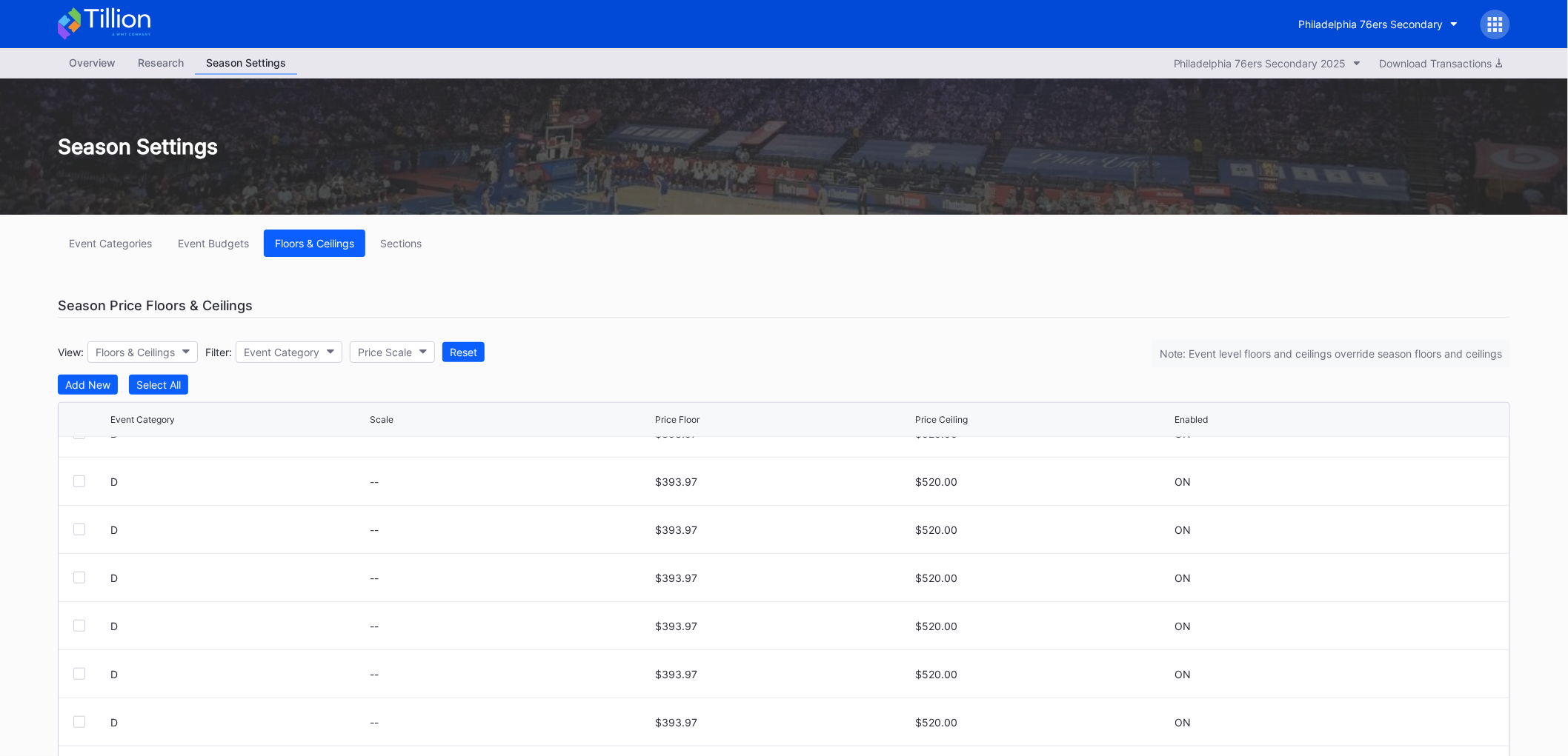
scroll to position [143, 0]
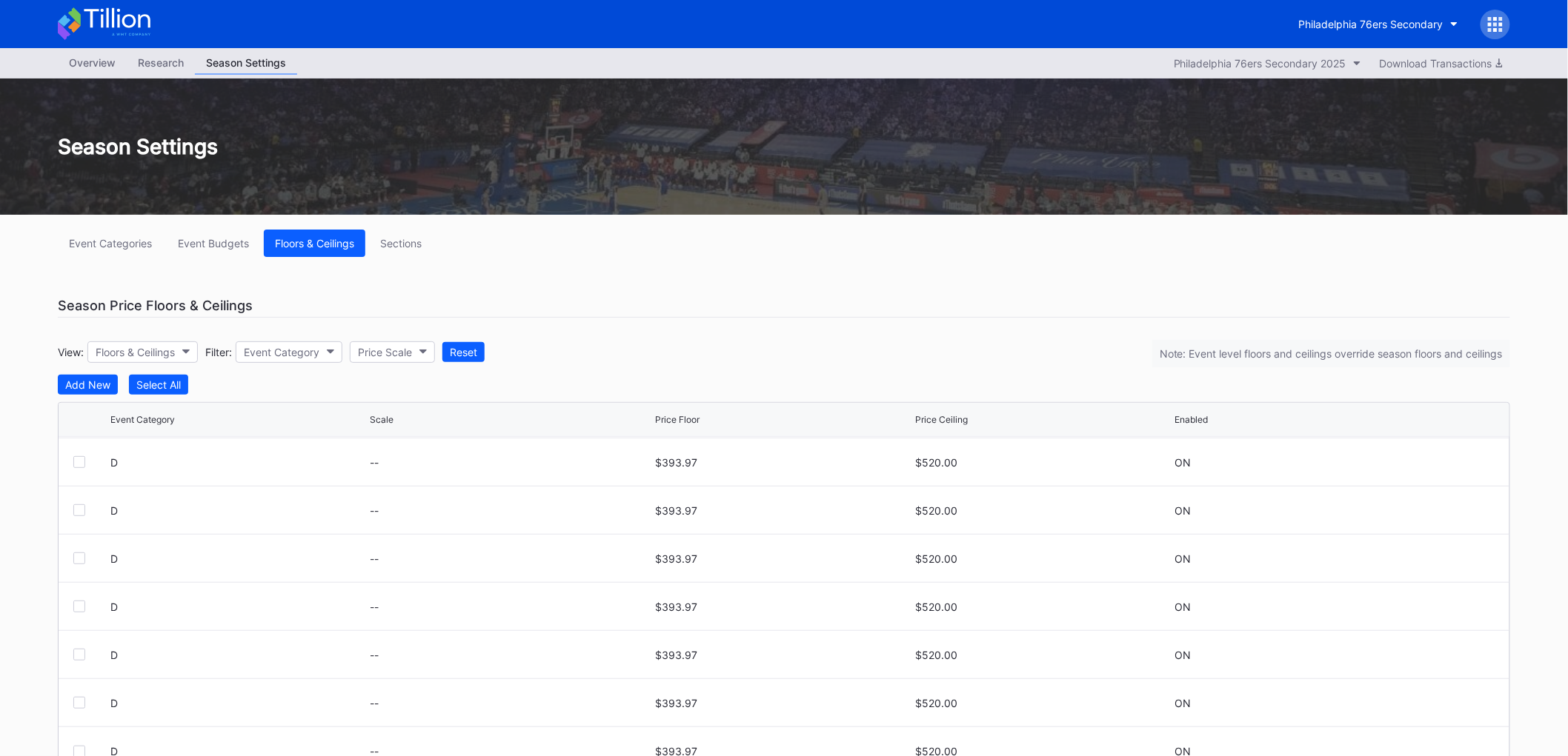
click at [408, 351] on div "Price Scale" at bounding box center [384, 352] width 54 height 13
click at [350, 353] on div "View: Floors & Ceilings Filter: Event Category Price Scale Reset" at bounding box center [271, 352] width 427 height 21
click at [336, 356] on button "Event Category" at bounding box center [289, 352] width 107 height 21
click at [141, 358] on button "Floors & Ceilings" at bounding box center [142, 352] width 111 height 21
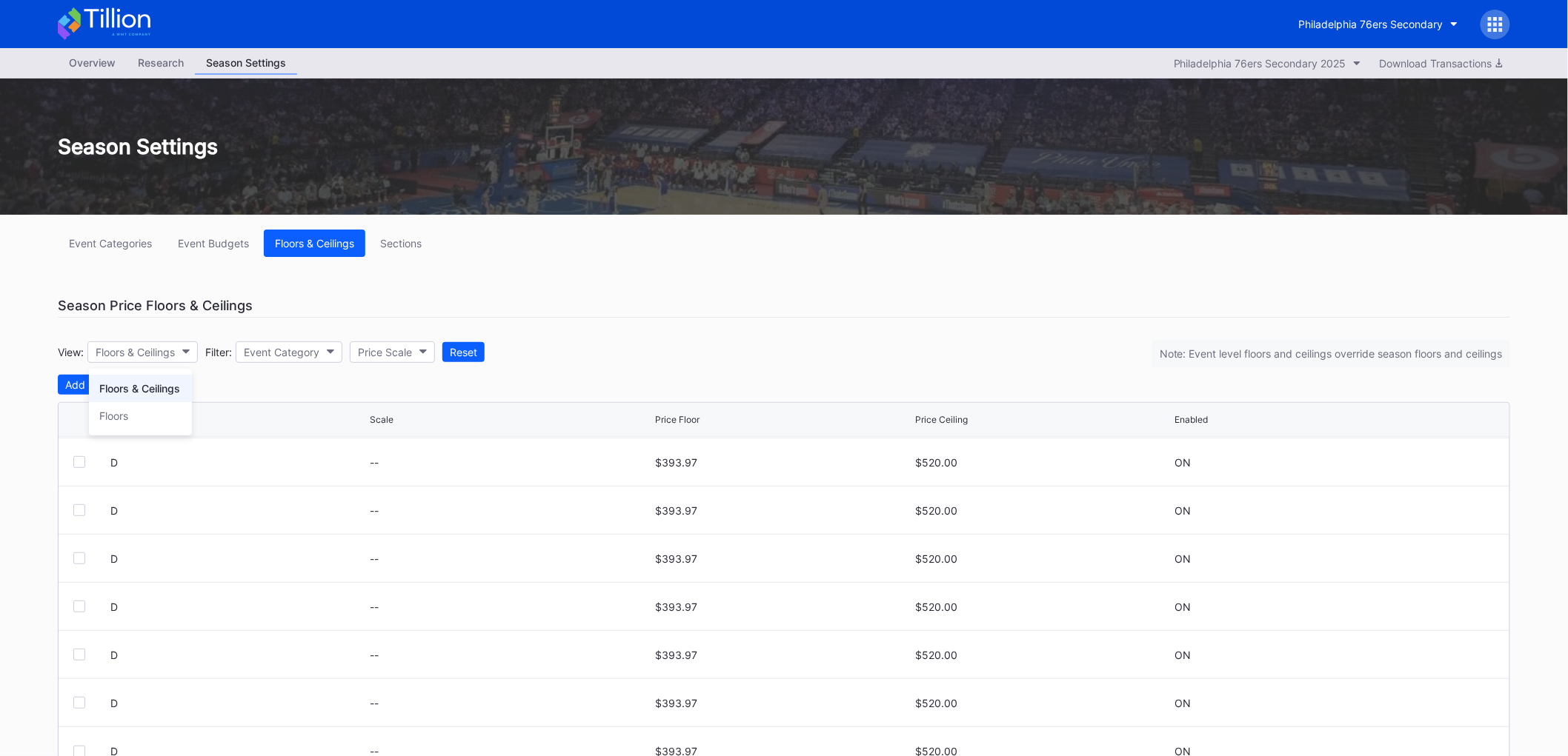
click at [160, 416] on div "Floors" at bounding box center [140, 416] width 103 height 27
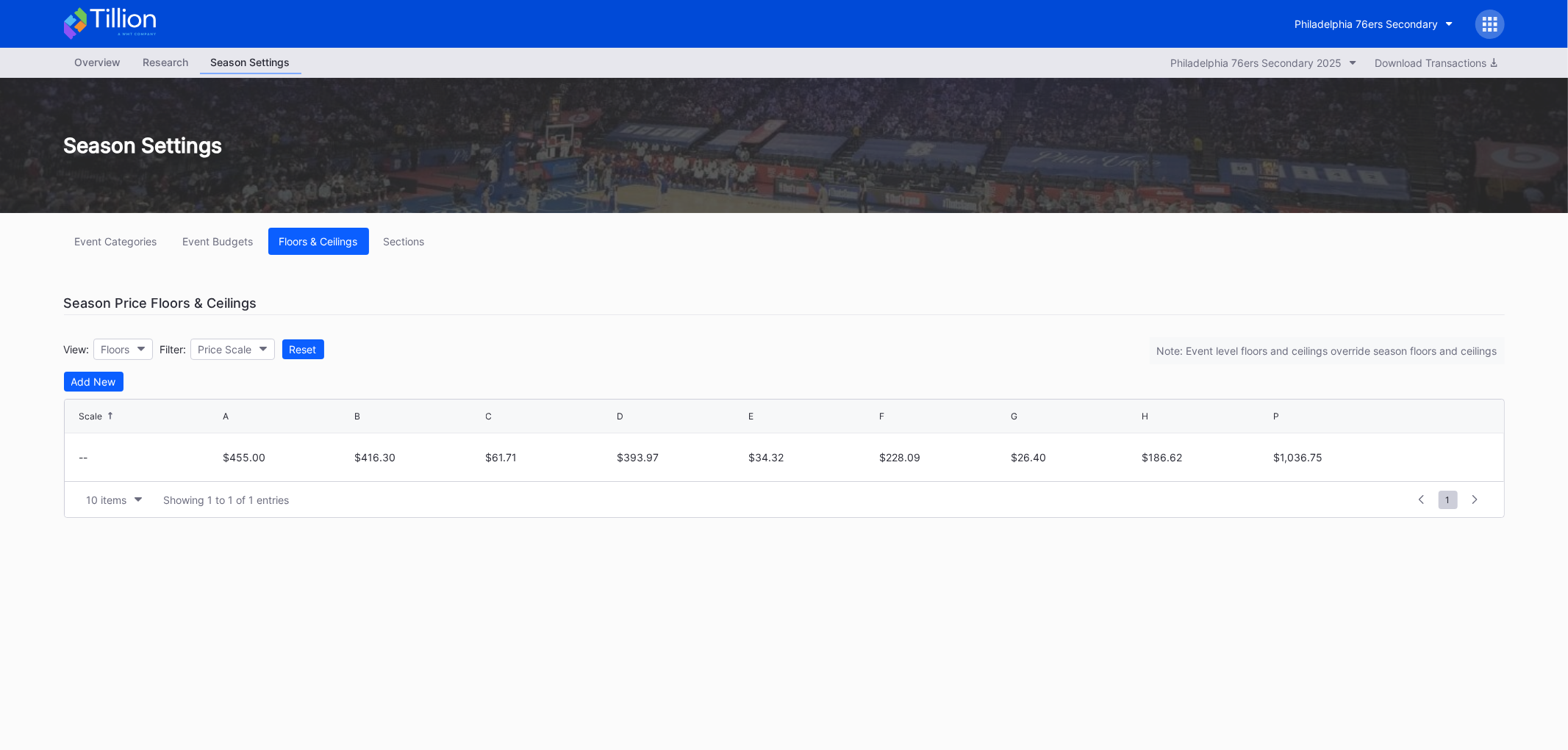
click at [383, 241] on button "Sections" at bounding box center [404, 241] width 63 height 27
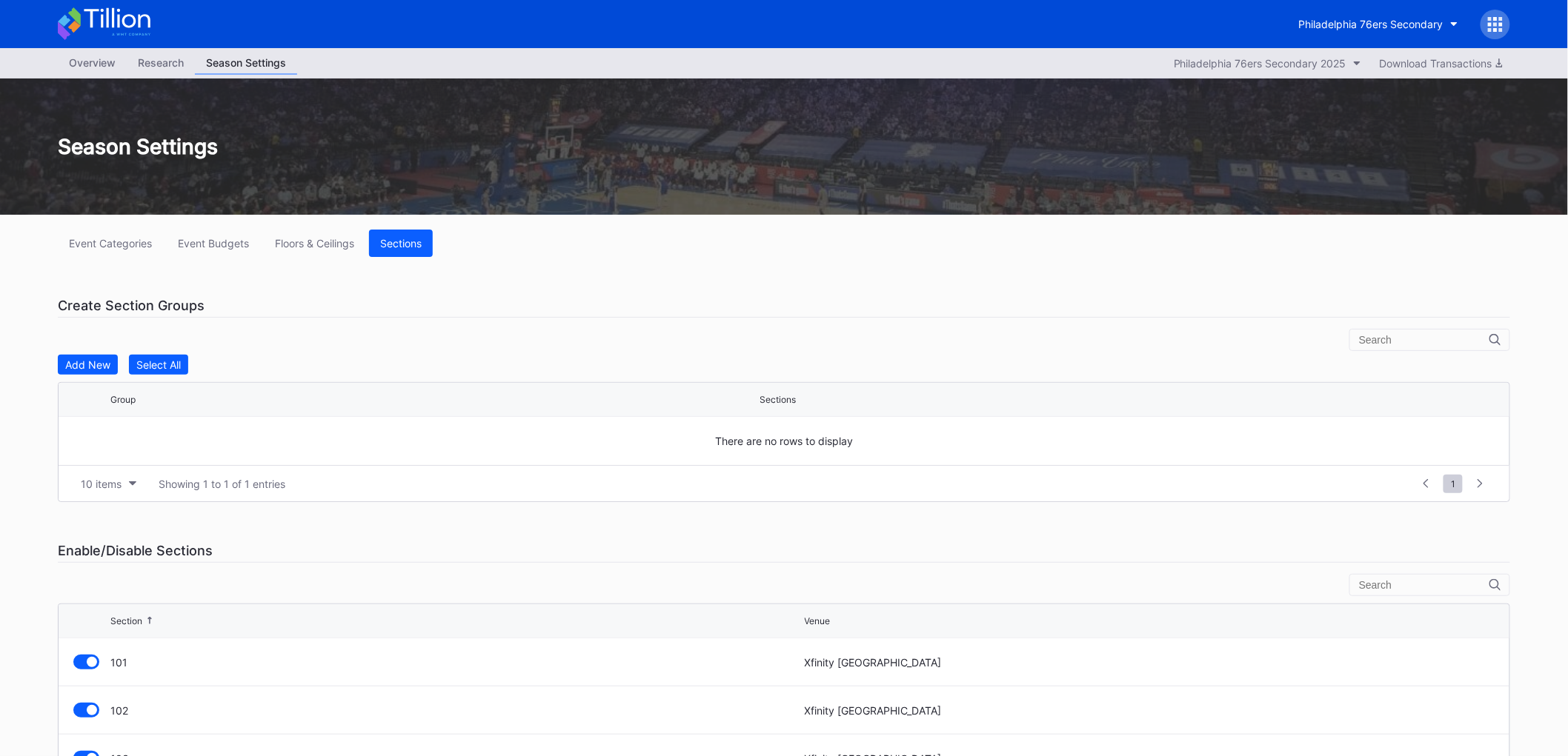
click at [208, 248] on div "Event Budgets" at bounding box center [214, 243] width 71 height 13
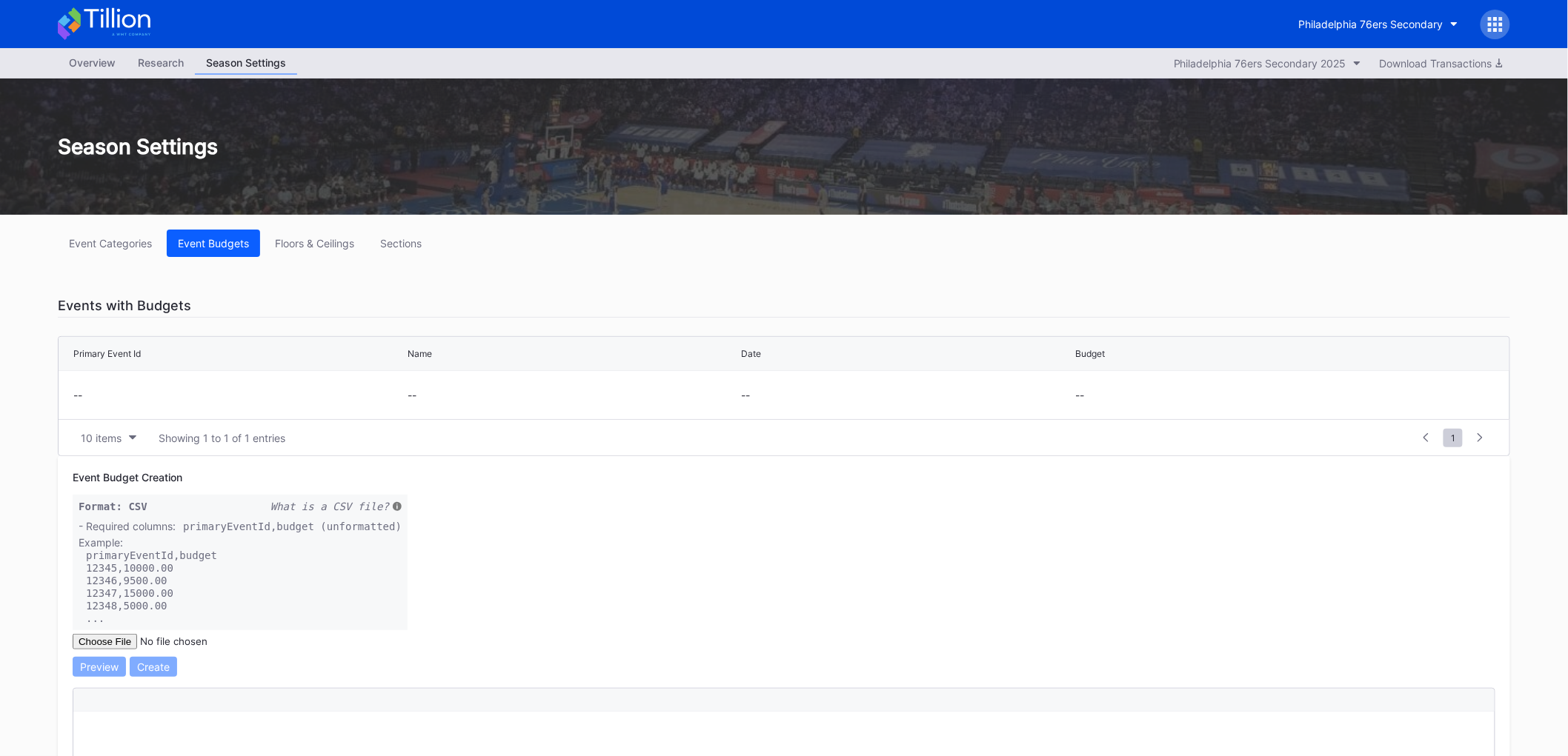
click at [296, 246] on div "Floors & Ceilings" at bounding box center [315, 243] width 80 height 13
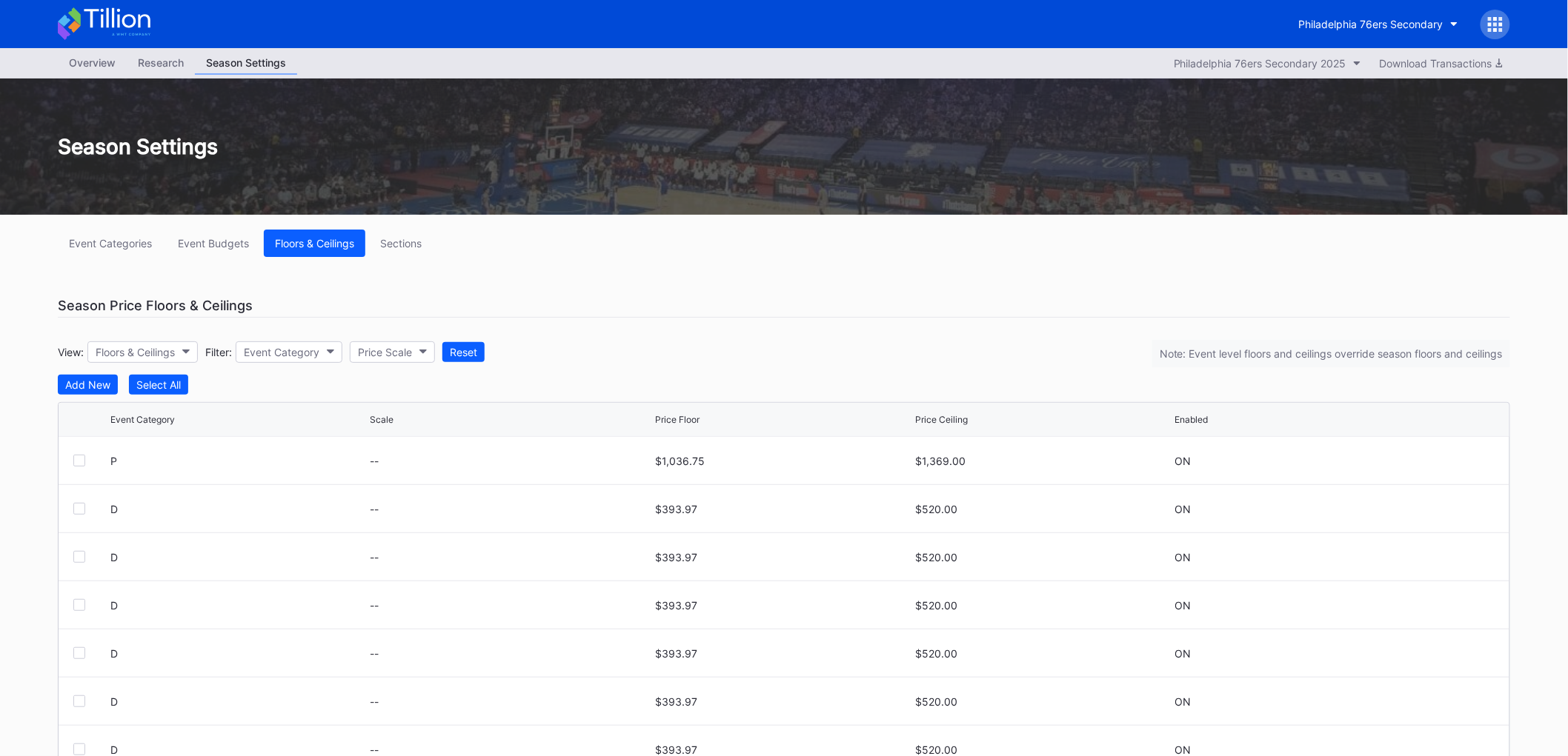
click at [83, 376] on button "Add New" at bounding box center [87, 385] width 60 height 20
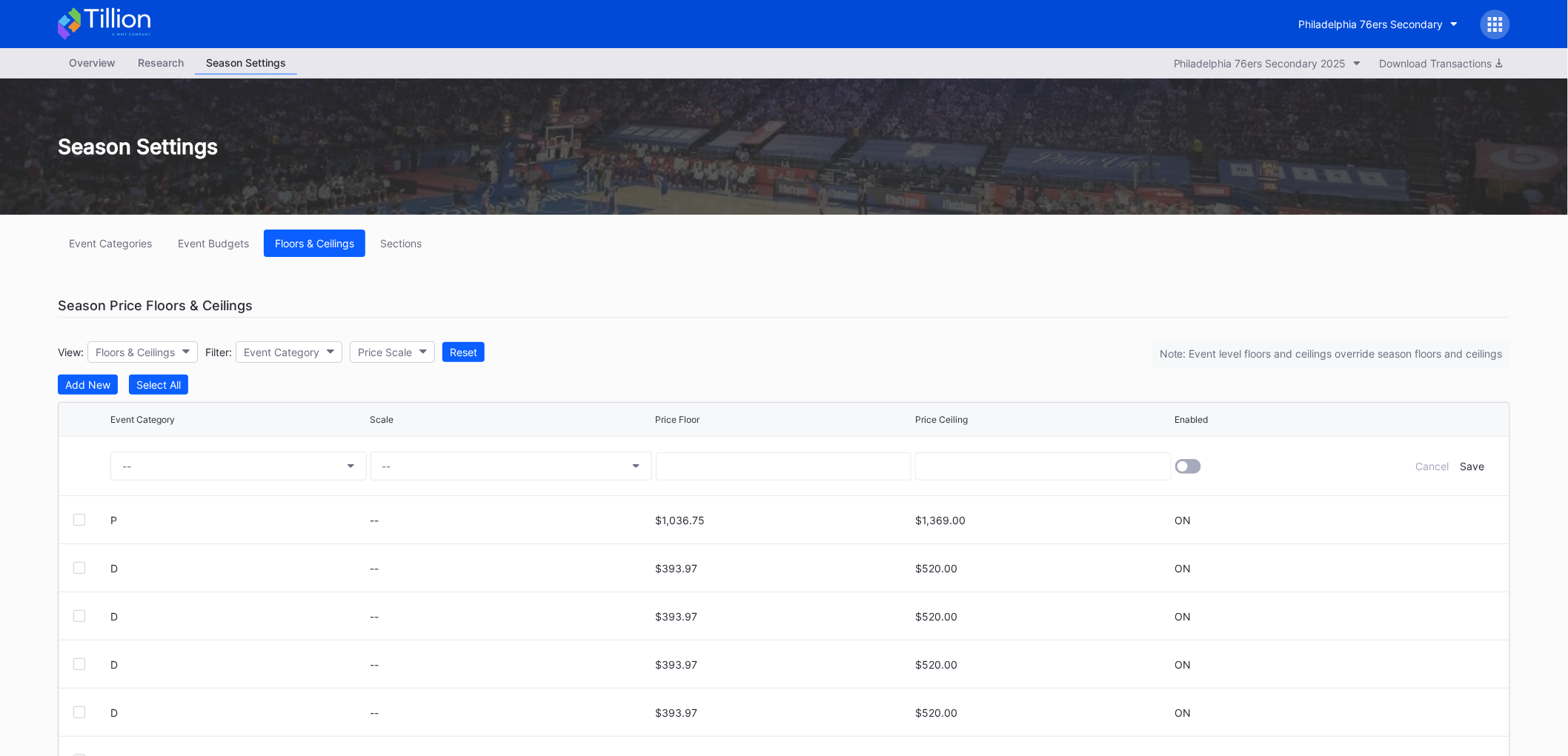
click at [330, 455] on button "--" at bounding box center [239, 466] width 256 height 29
click at [1428, 465] on div "Cancel" at bounding box center [1432, 466] width 33 height 13
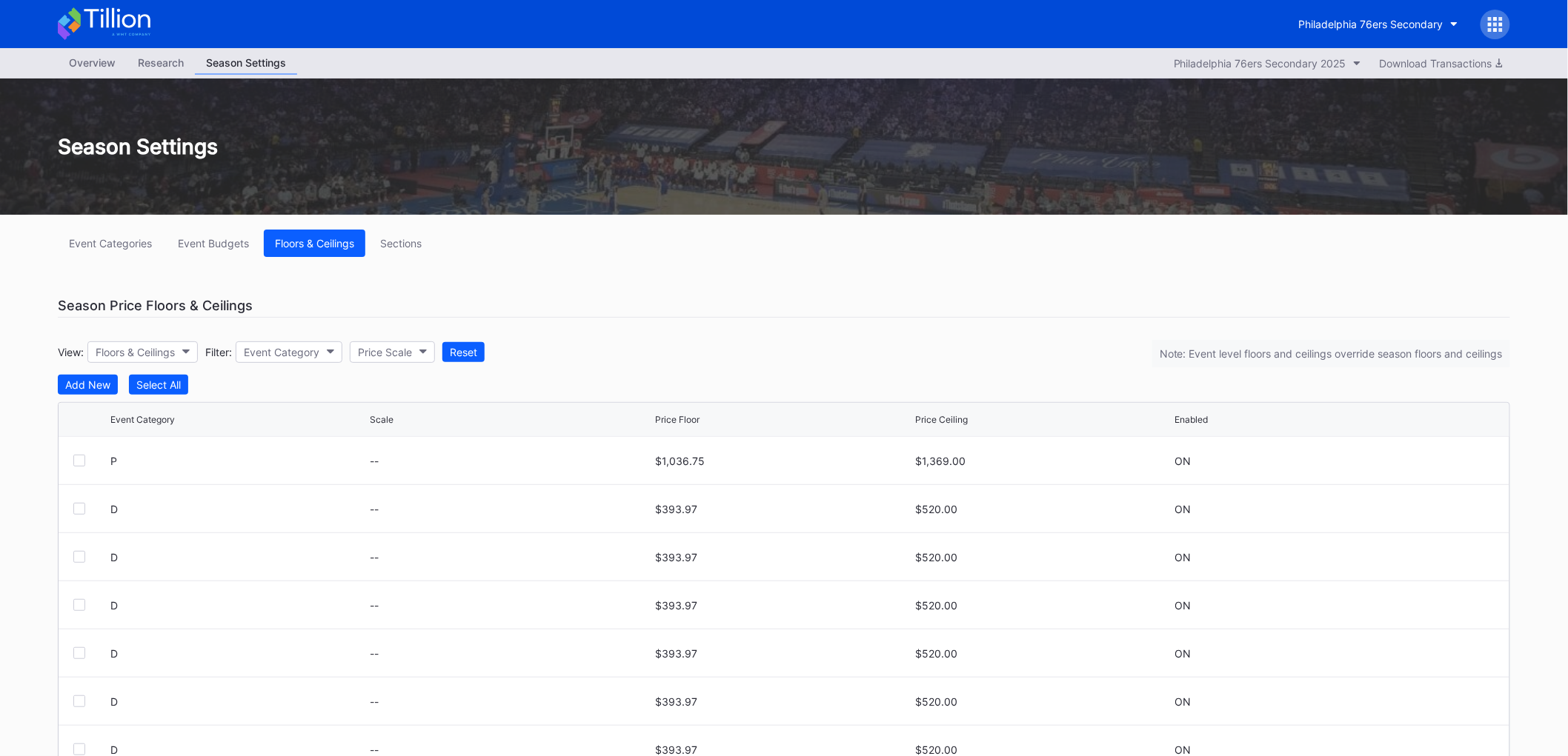
click at [139, 56] on div "Research" at bounding box center [161, 62] width 68 height 21
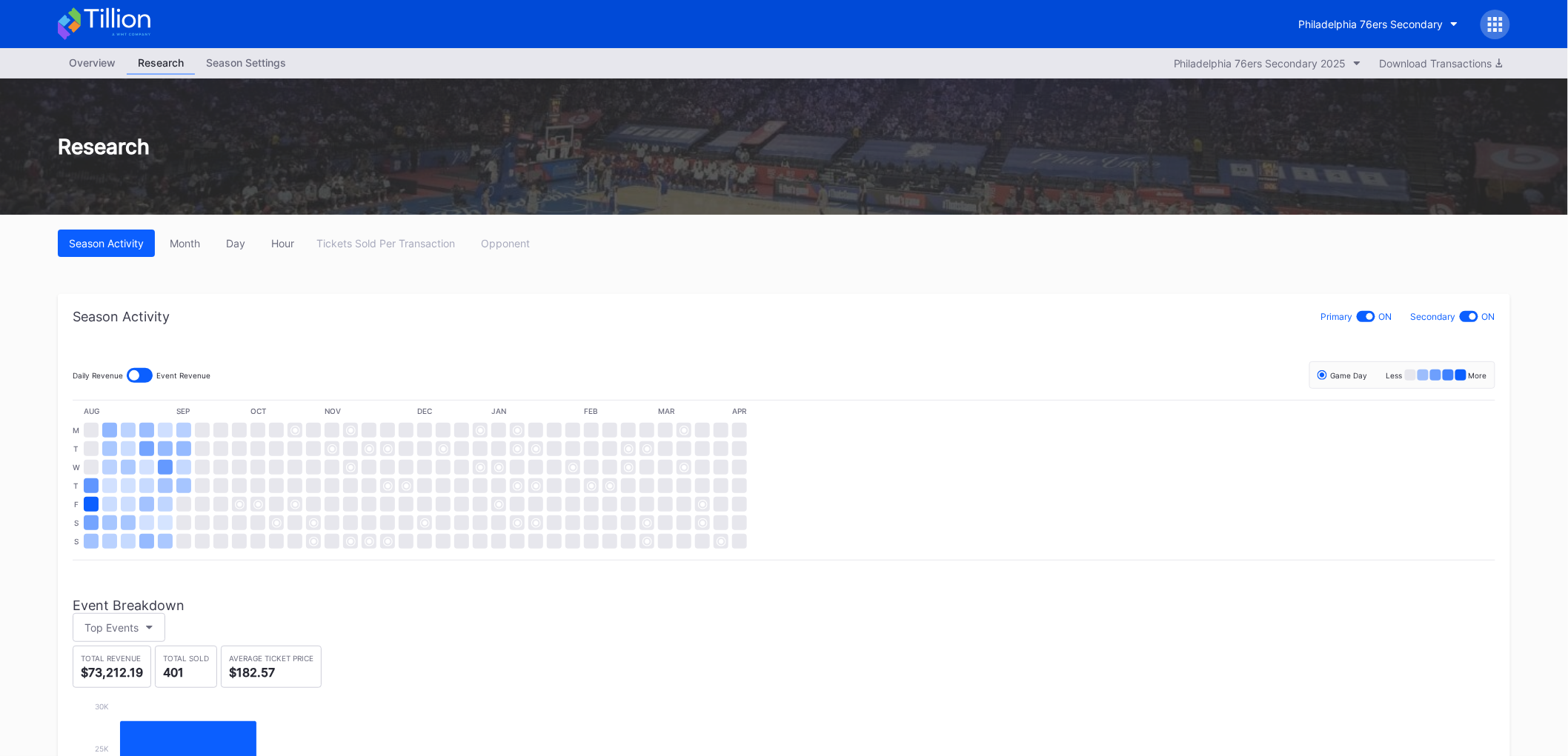
click at [100, 64] on div "Overview" at bounding box center [92, 62] width 69 height 21
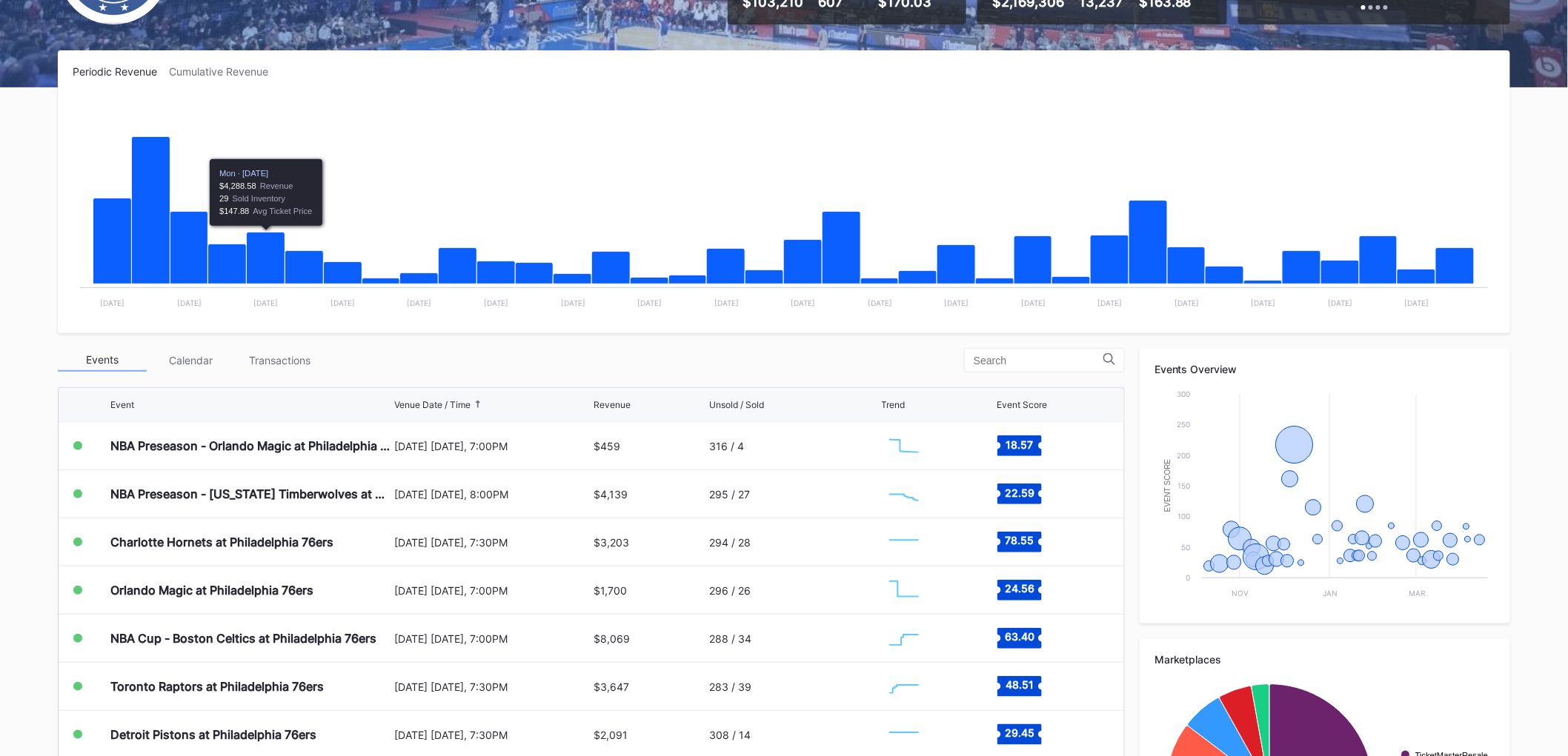
scroll to position [247, 0]
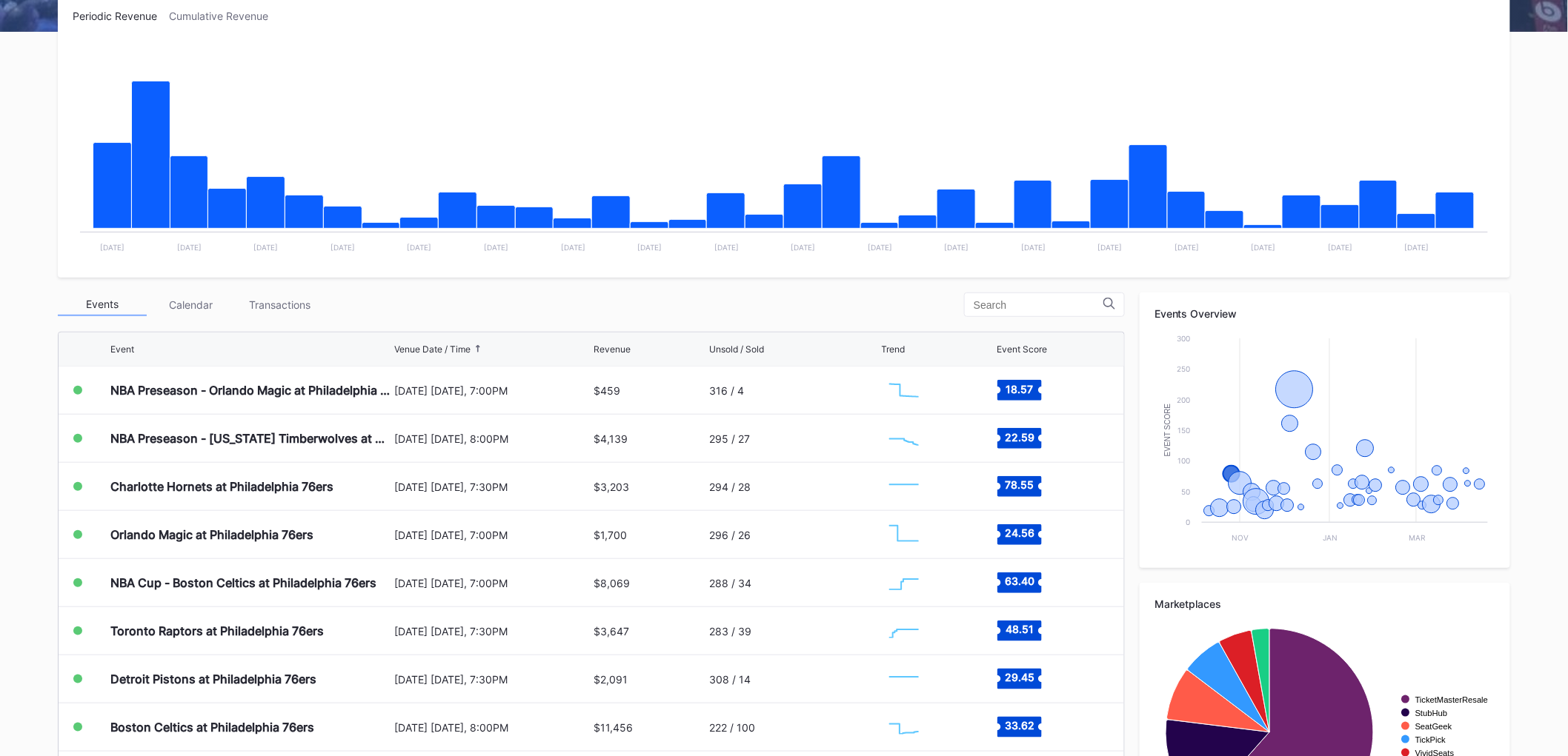
click at [232, 477] on div "Charlotte Hornets at Philadelphia 76ers" at bounding box center [251, 486] width 280 height 48
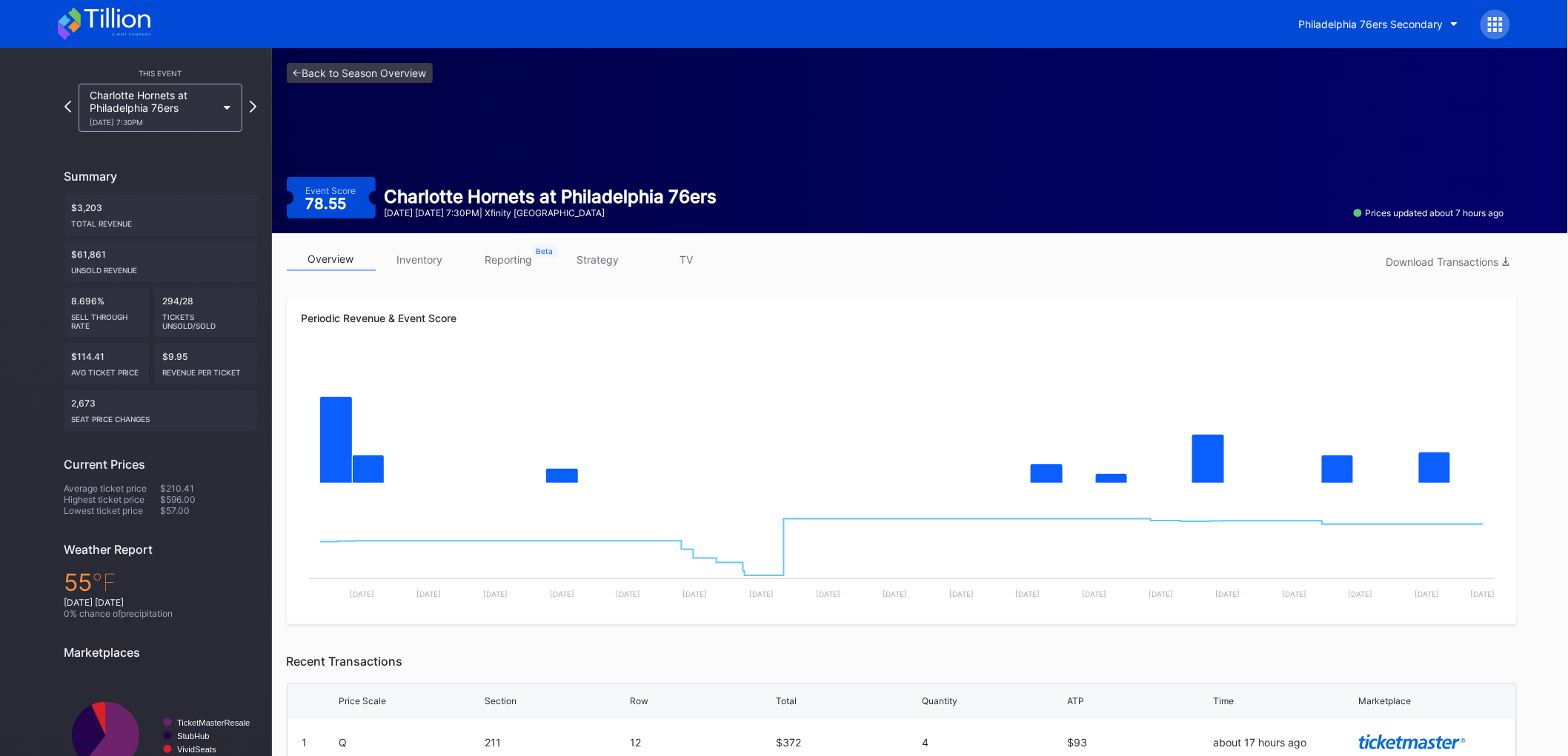
click at [117, 34] on icon at bounding box center [104, 23] width 92 height 33
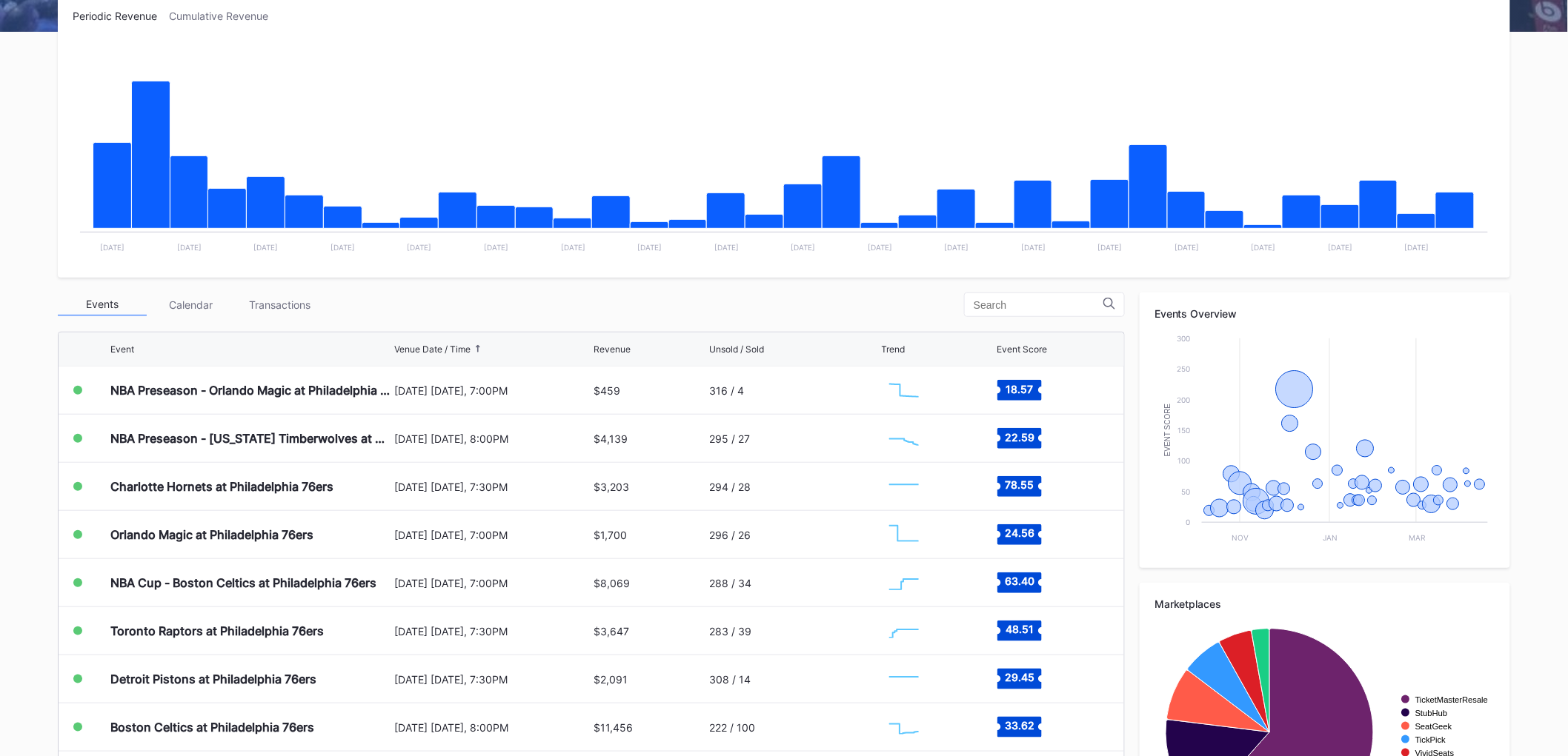
scroll to position [164, 0]
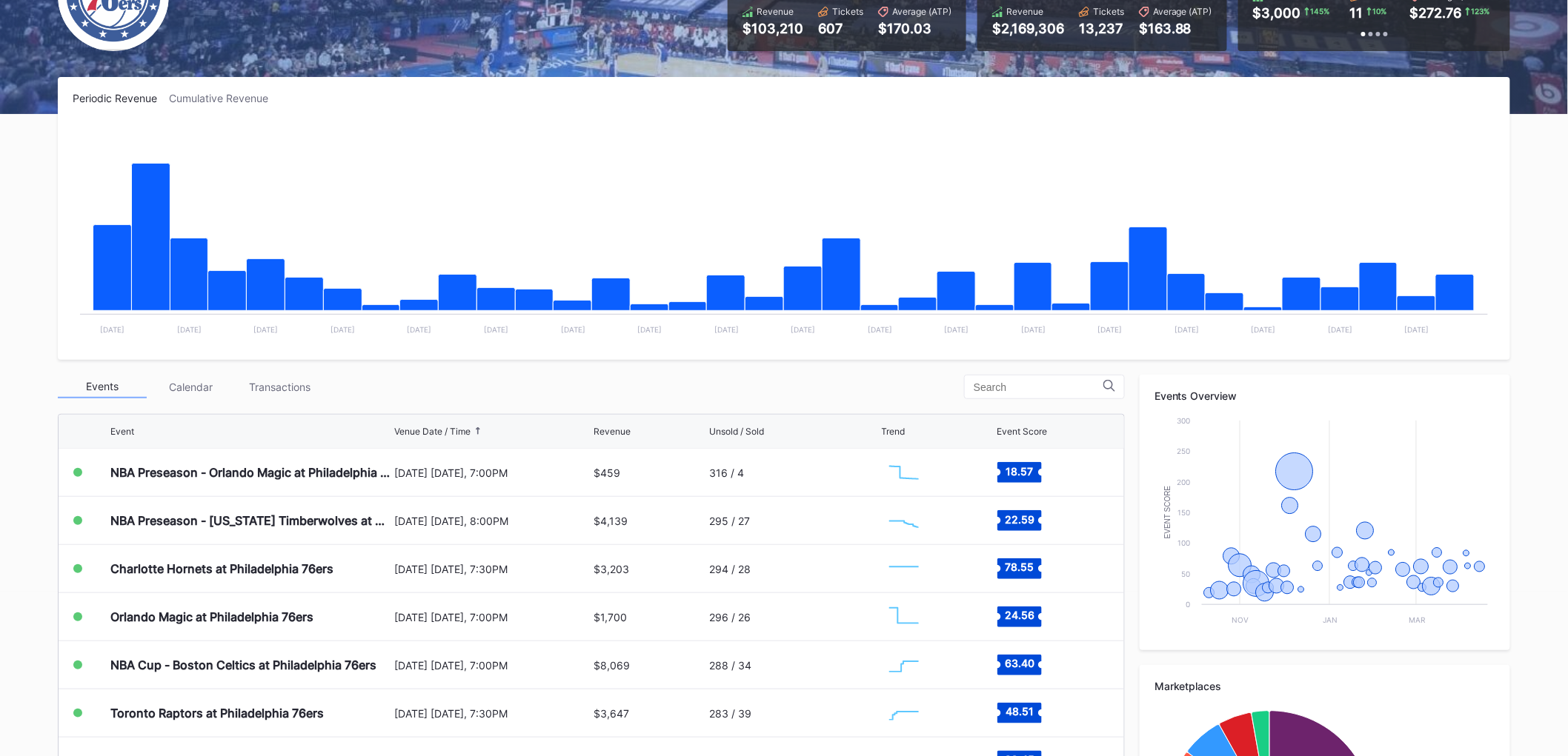
click at [196, 390] on div "Calendar" at bounding box center [191, 387] width 89 height 23
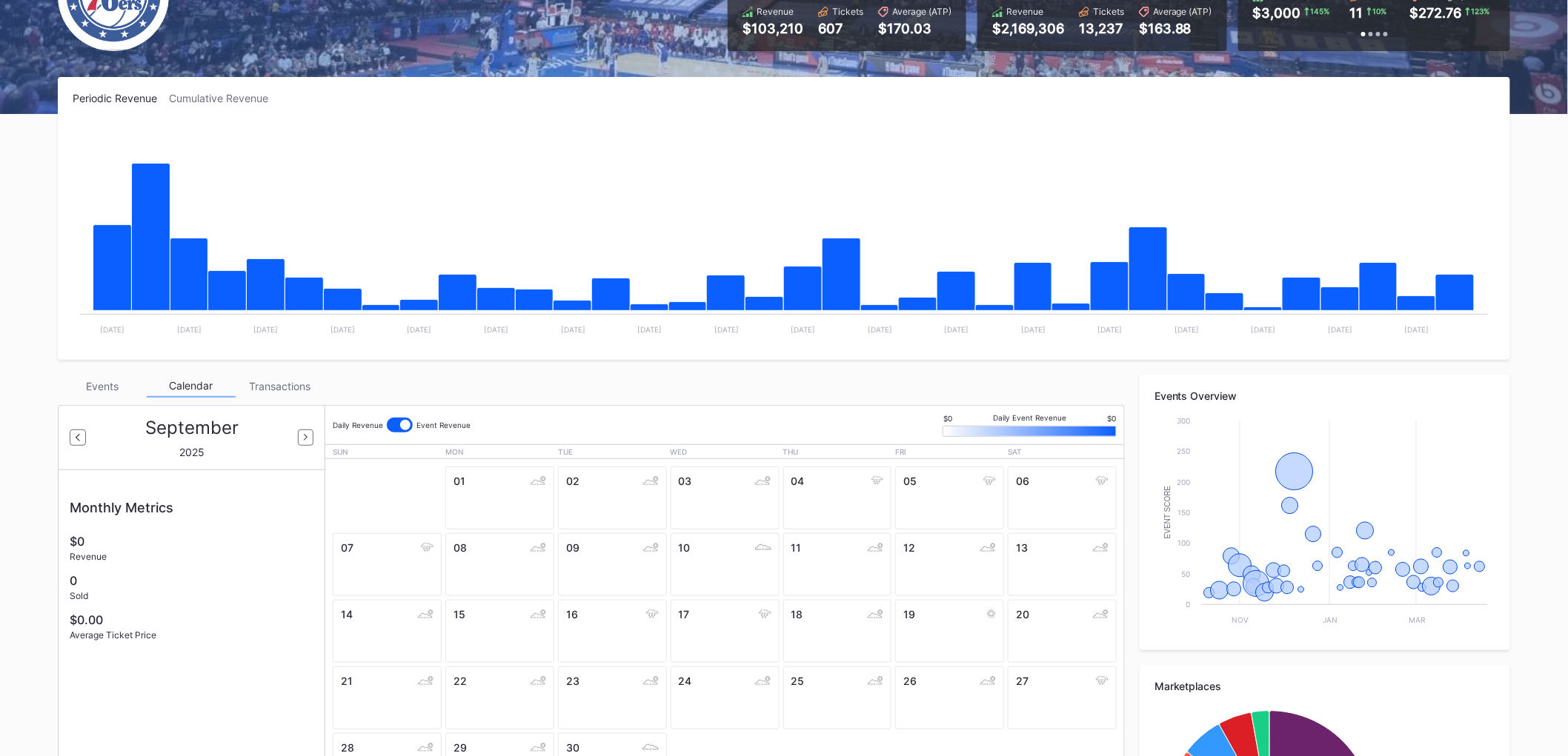
click at [268, 388] on div "Transactions" at bounding box center [280, 386] width 89 height 23
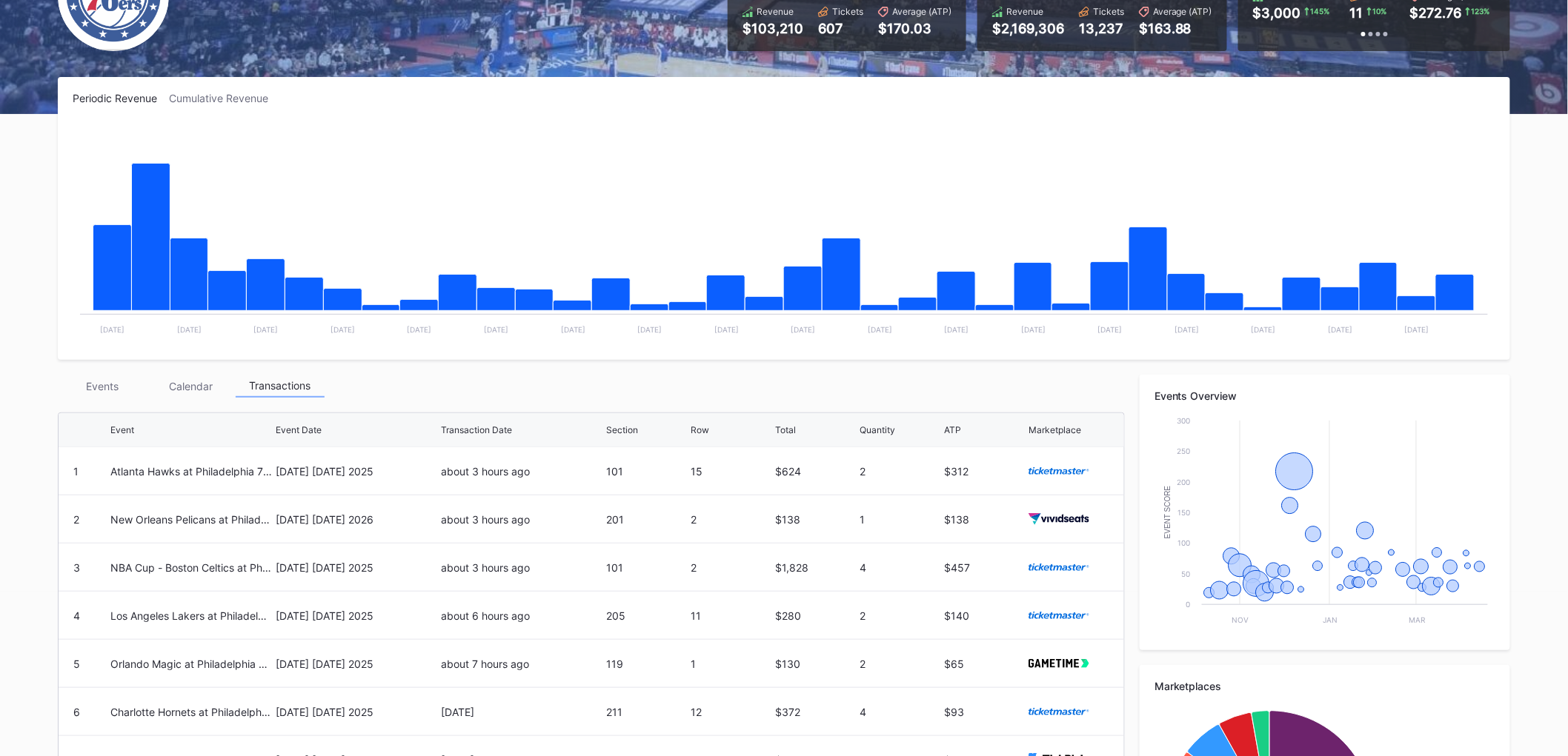
click at [116, 380] on div "Events" at bounding box center [102, 386] width 89 height 23
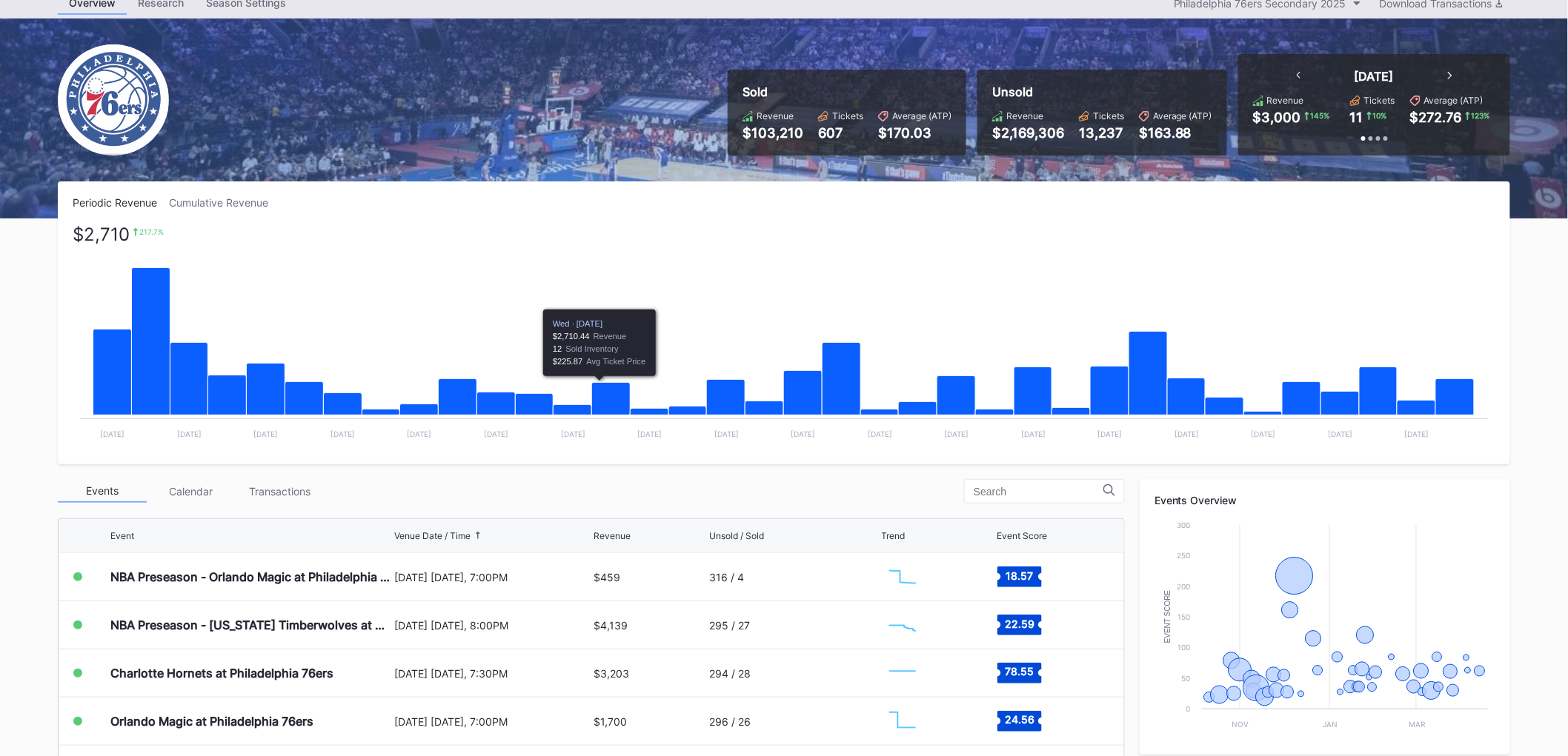
scroll to position [0, 0]
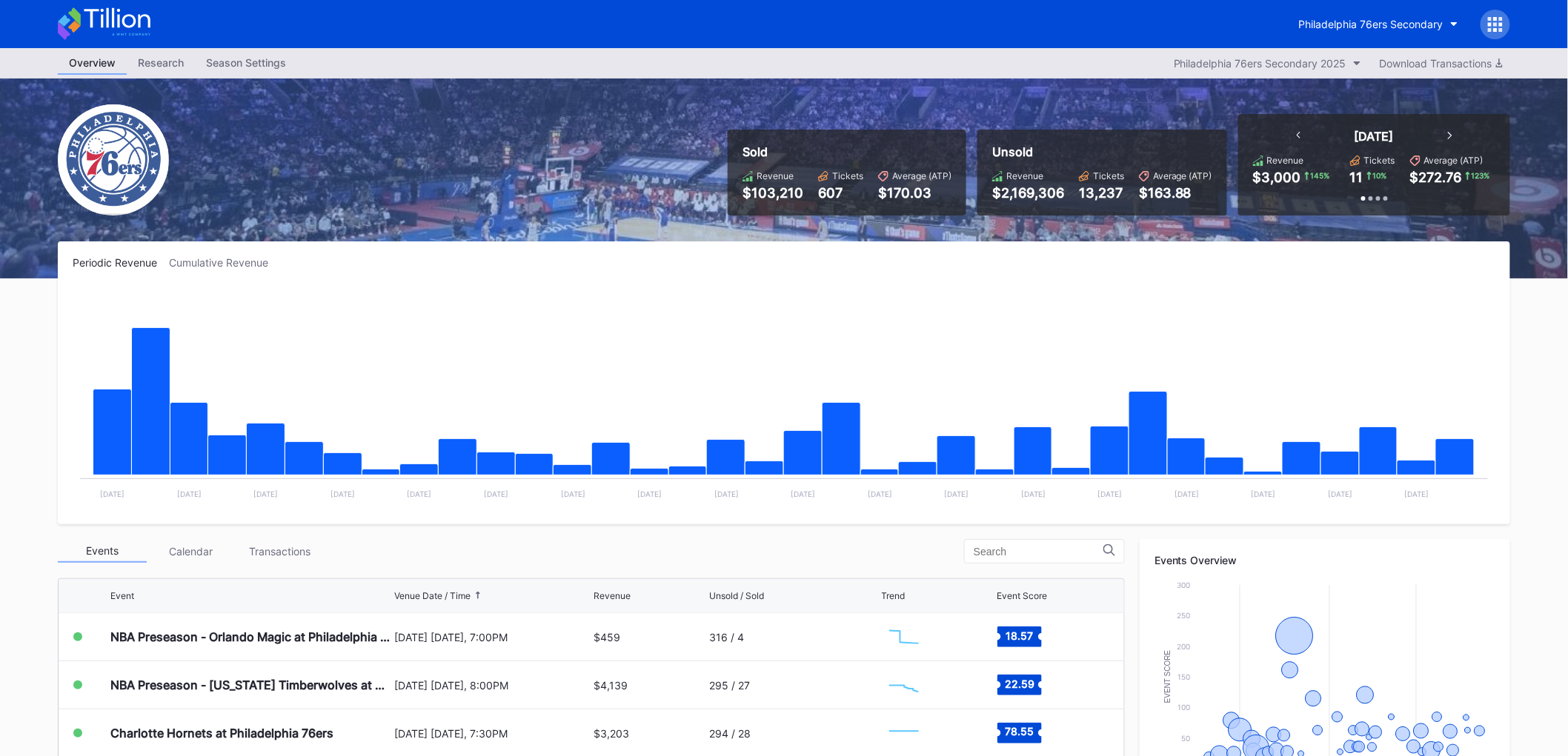
drag, startPoint x: 1413, startPoint y: 63, endPoint x: 1307, endPoint y: 61, distance: 106.0
click at [1307, 61] on div "Philadelphia 76ers Secondary 2025 Download Transactions" at bounding box center [1338, 63] width 344 height 20
click at [1307, 61] on div "Philadelphia 76ers Secondary 2025" at bounding box center [1260, 63] width 173 height 13
click at [1436, 27] on div "Philadelphia 76ers Secondary" at bounding box center [1371, 23] width 145 height 13
click at [1497, 23] on icon at bounding box center [1495, 23] width 4 height 4
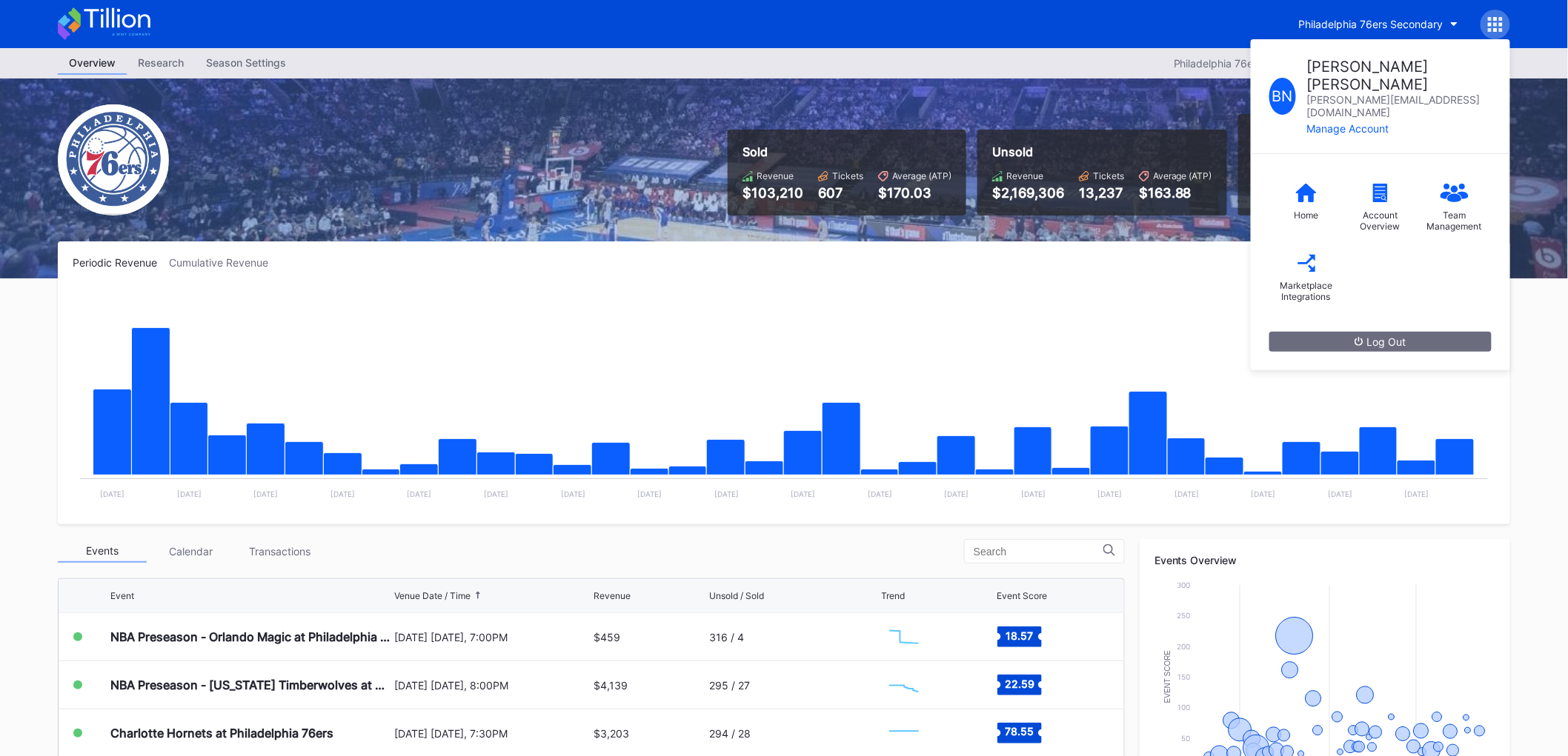
click at [1388, 173] on div "Account Overview" at bounding box center [1381, 208] width 74 height 70
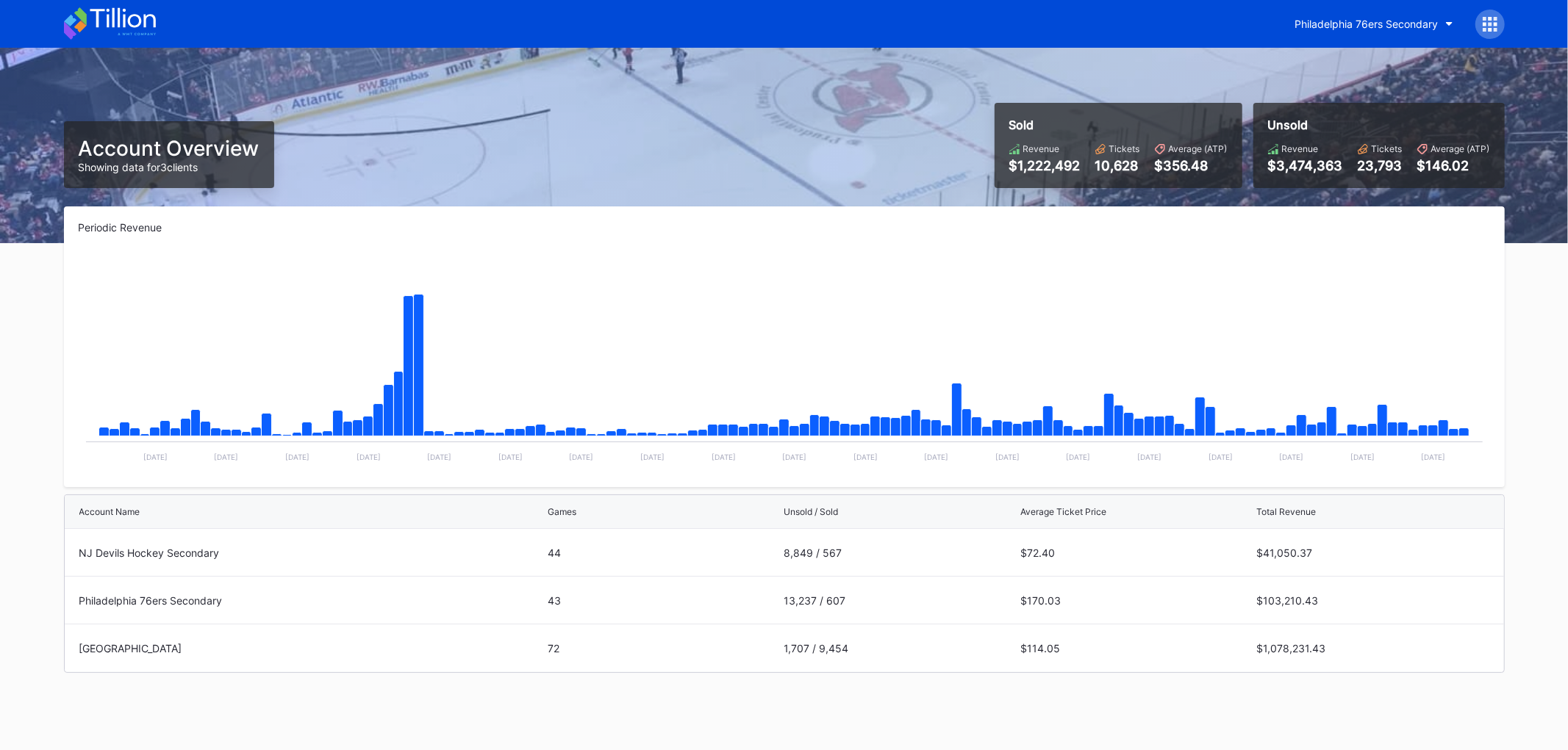
click at [1442, 19] on button "Philadelphia 76ers Secondary" at bounding box center [1374, 24] width 180 height 27
click at [1496, 23] on div at bounding box center [1490, 24] width 29 height 29
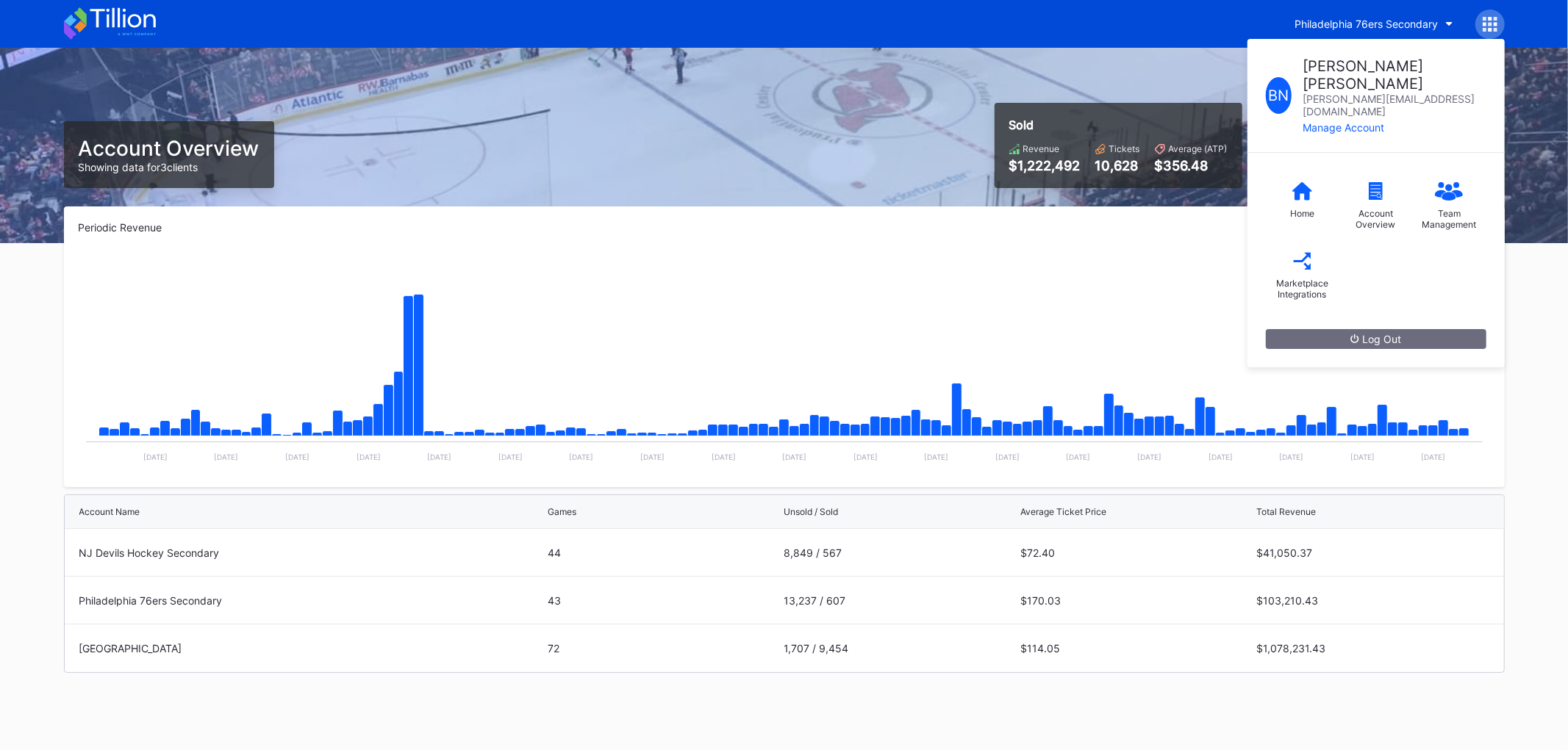
click at [1304, 278] on div "Marketplace Integrations" at bounding box center [1303, 289] width 59 height 22
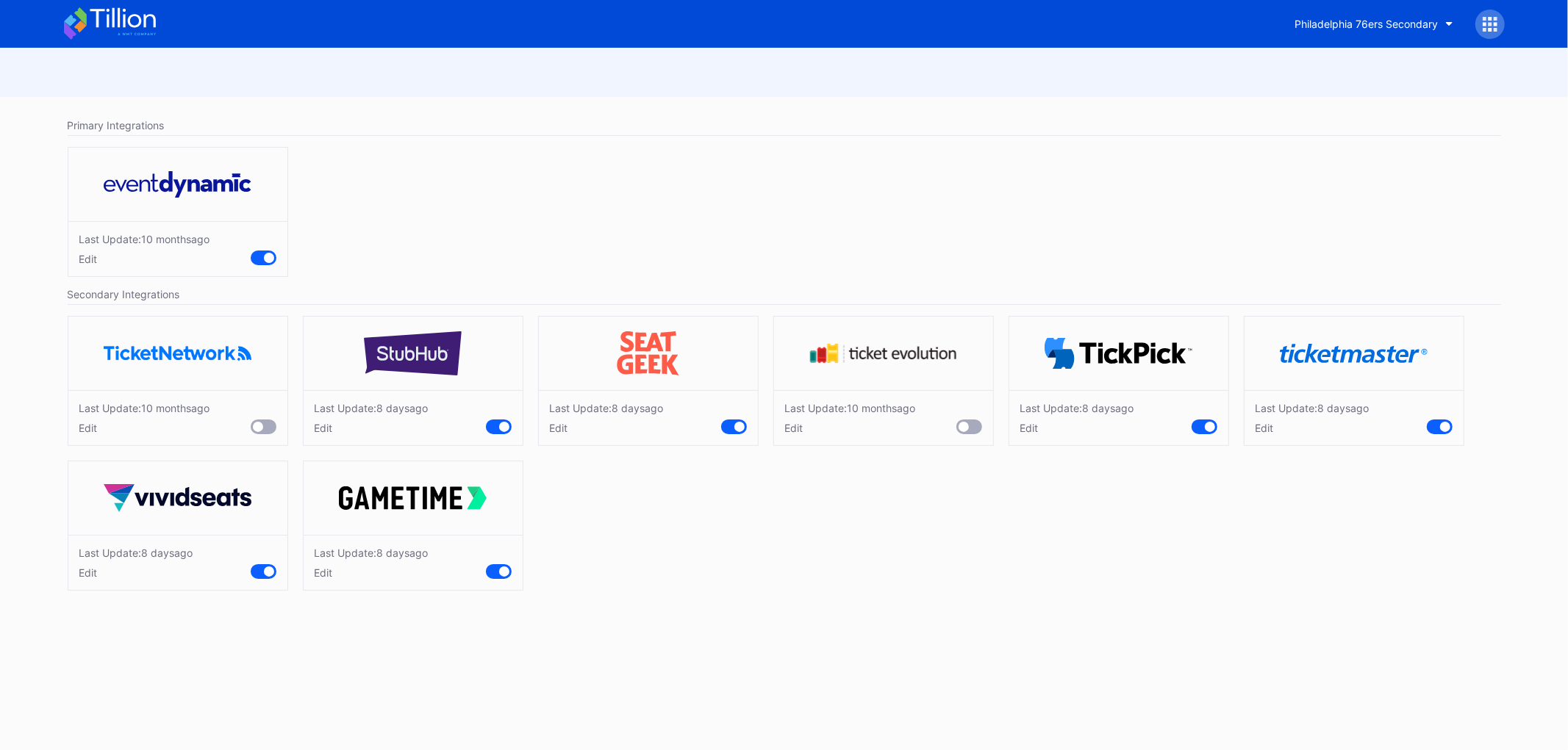
click at [1108, 165] on div "Last Update: 10 months ago Edit" at bounding box center [784, 216] width 1448 height 152
click at [1397, 33] on button "Philadelphia 76ers Secondary" at bounding box center [1374, 24] width 180 height 27
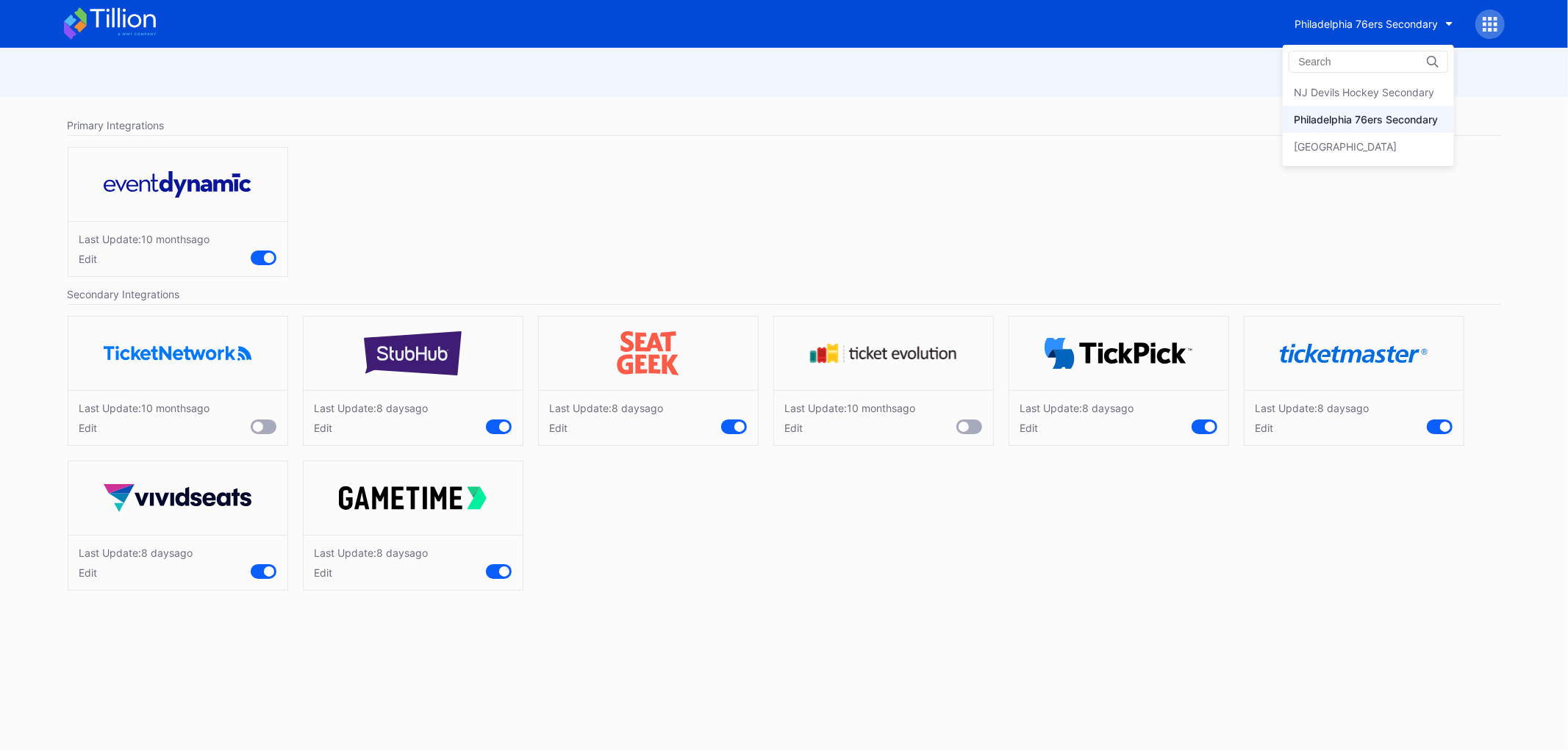
click at [1397, 83] on div "NJ Devils Hockey Secondary" at bounding box center [1368, 92] width 171 height 27
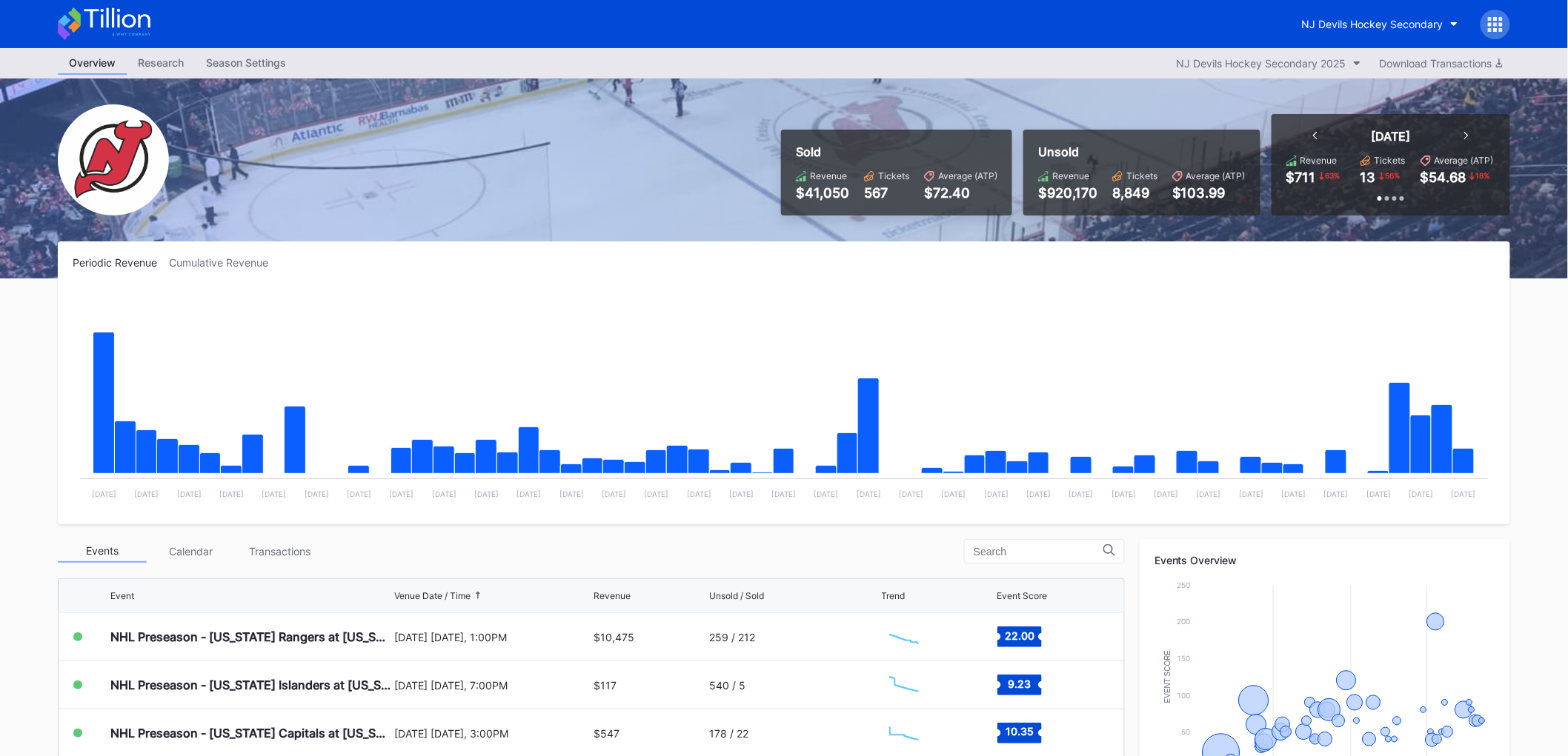
click at [1486, 19] on div at bounding box center [1495, 24] width 30 height 30
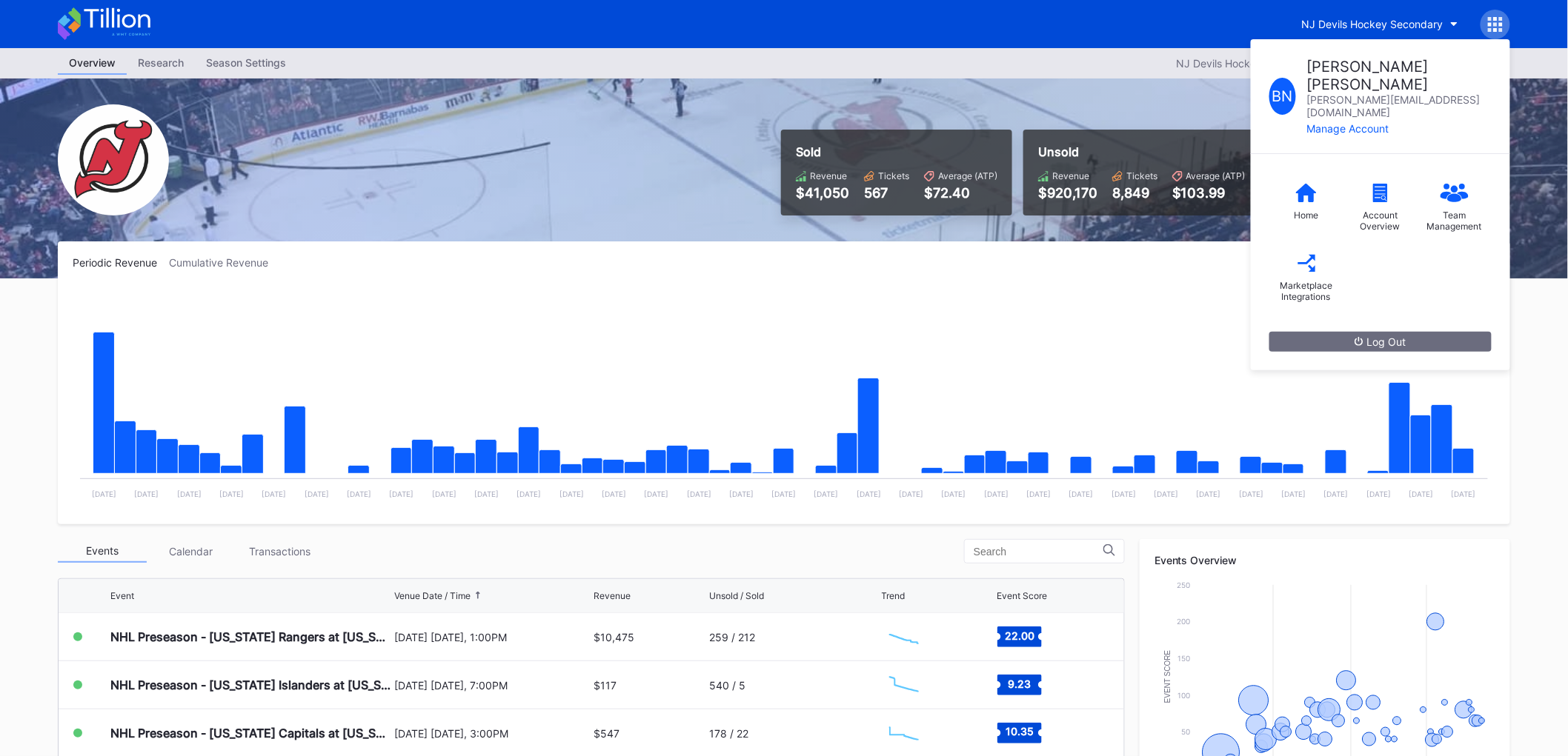
click at [1354, 23] on div "NJ Devils Hockey Secondary" at bounding box center [1372, 23] width 142 height 13
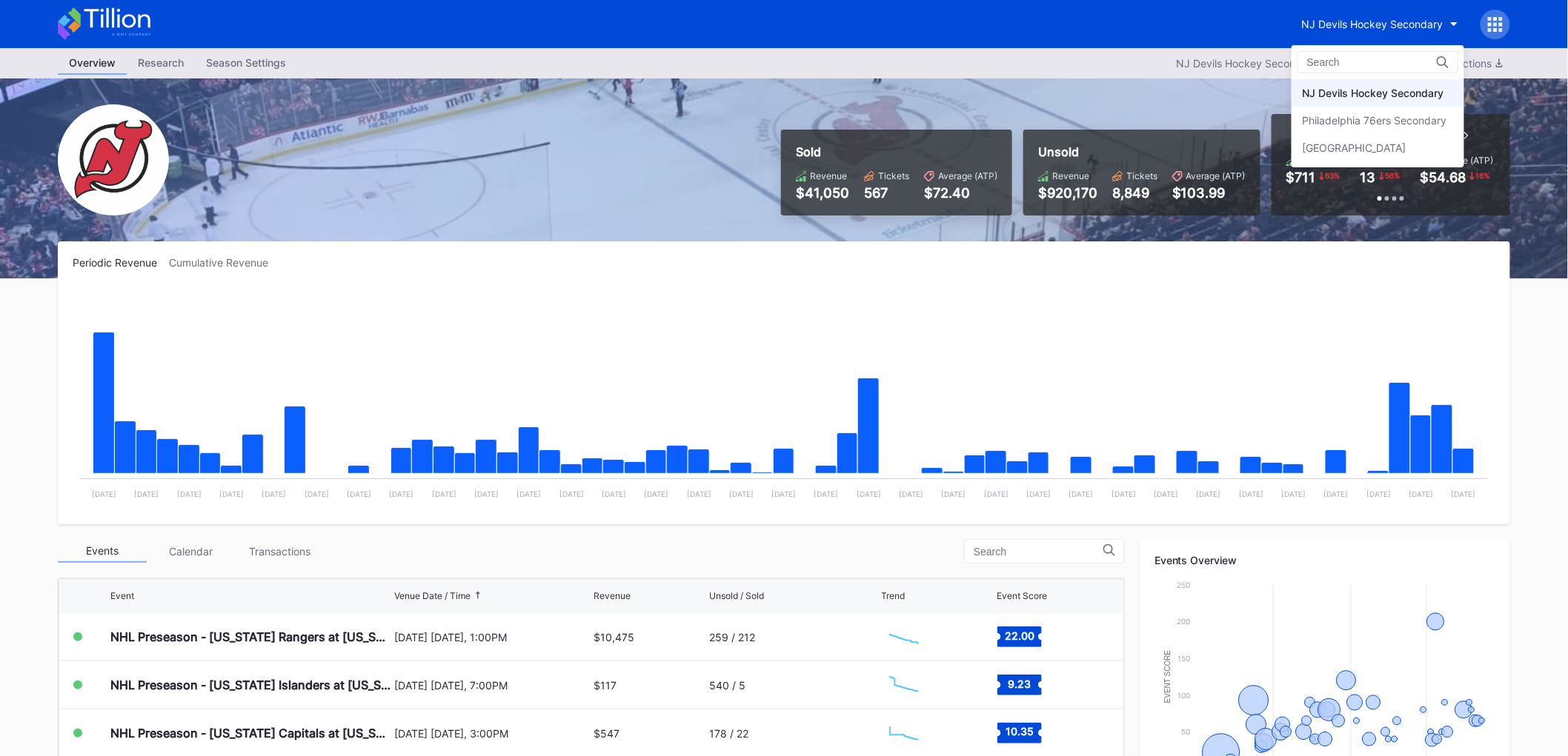
click at [1373, 120] on div "Philadelphia 76ers Secondary" at bounding box center [1375, 120] width 145 height 13
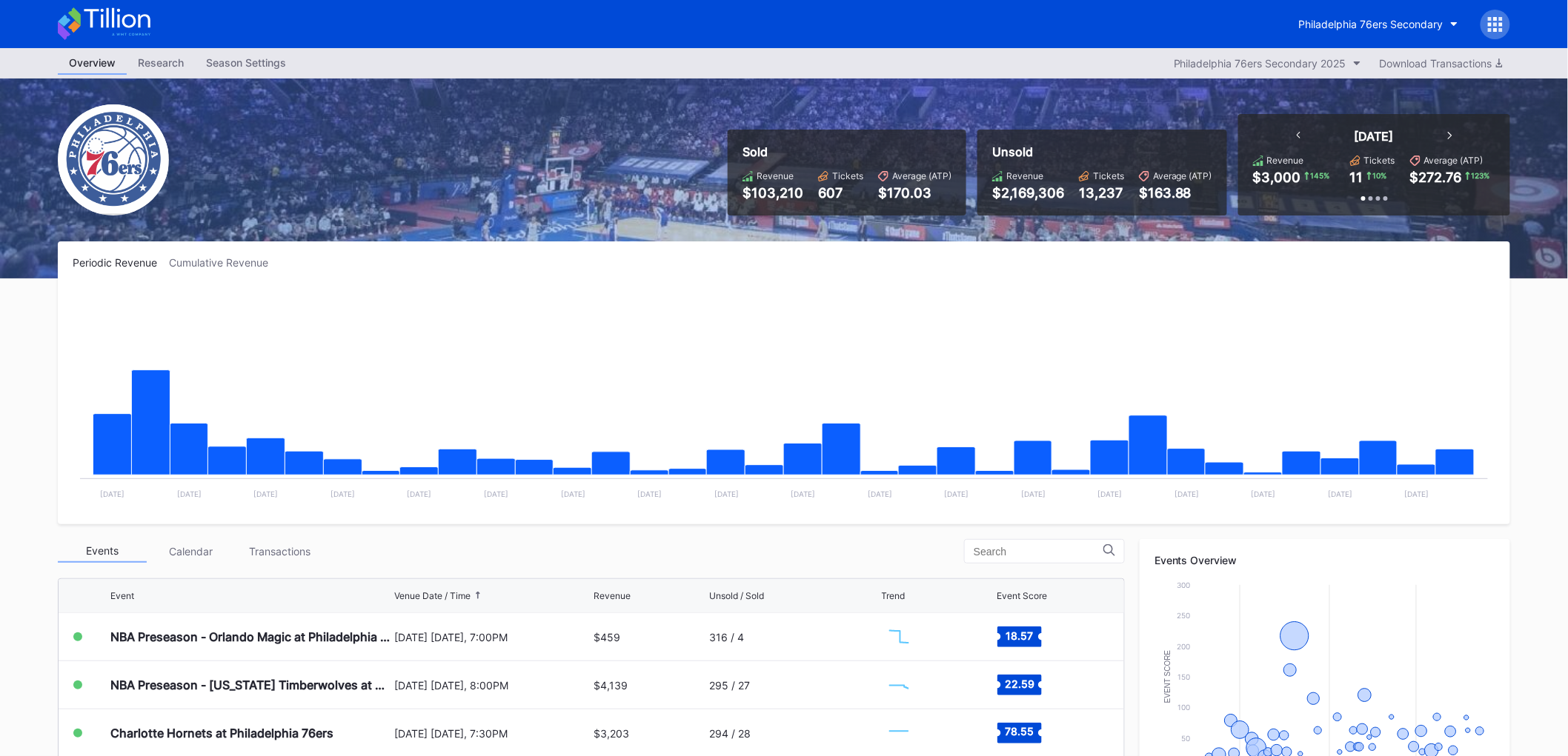
click at [1494, 27] on icon at bounding box center [1495, 24] width 15 height 15
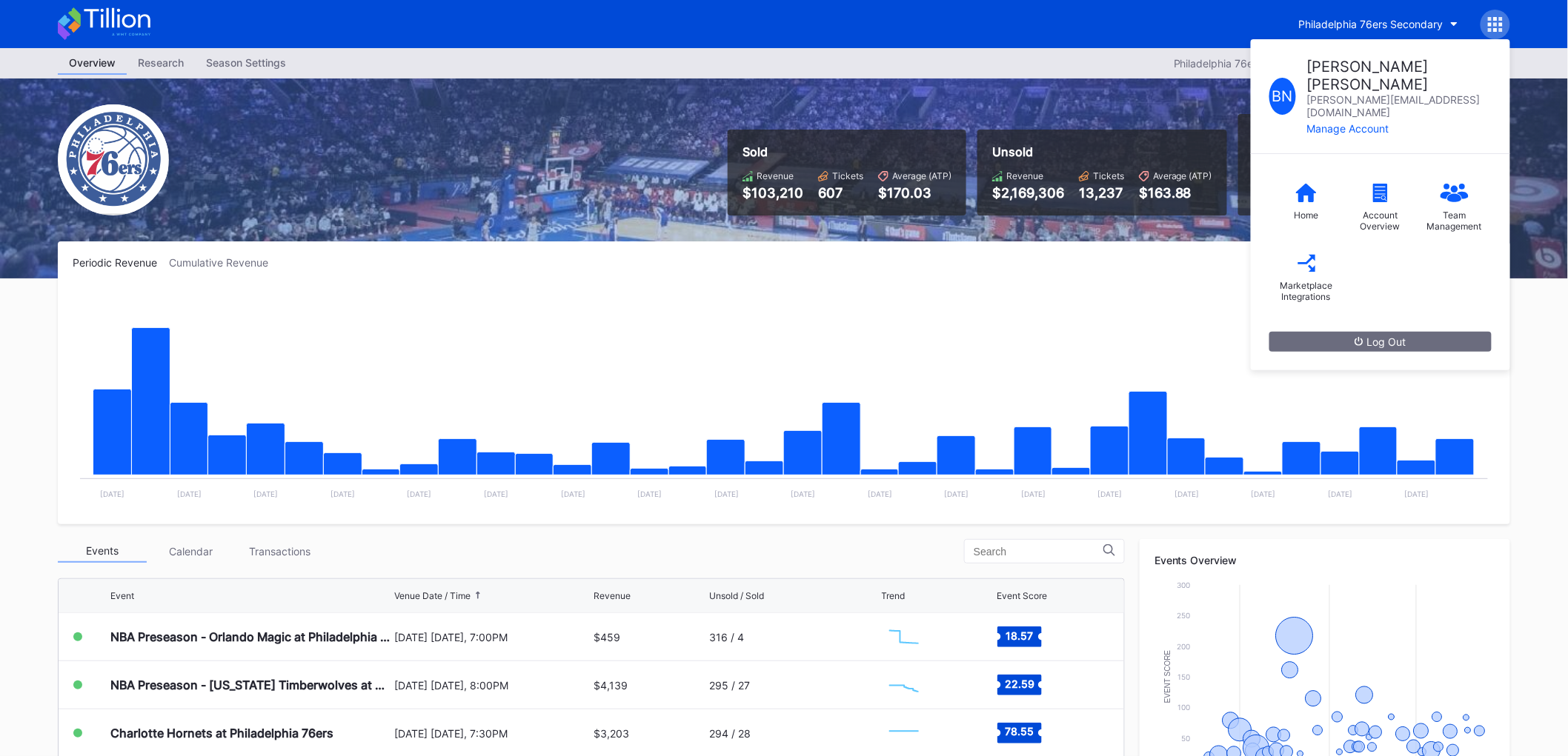
click at [1548, 517] on div "Overview Research Season Settings Philadelphia 76ers Secondary 2025 Download Tr…" at bounding box center [784, 584] width 1568 height 1072
